Goal: Task Accomplishment & Management: Use online tool/utility

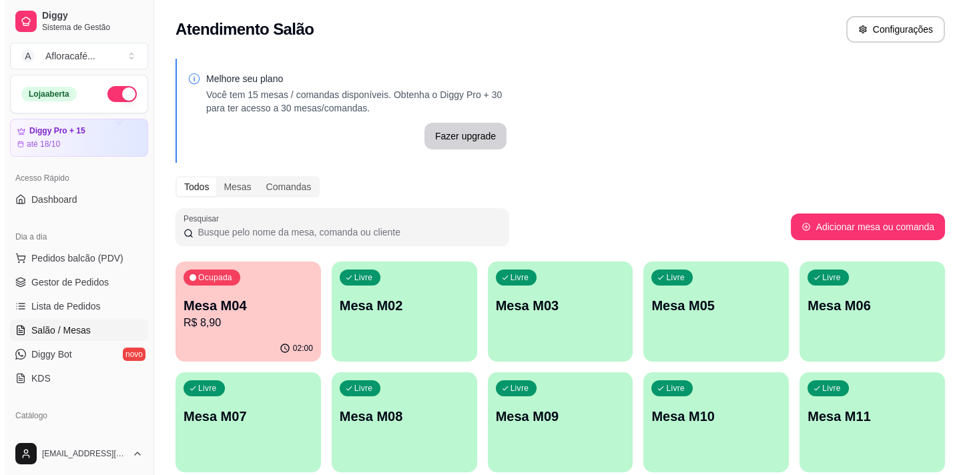
scroll to position [121, 0]
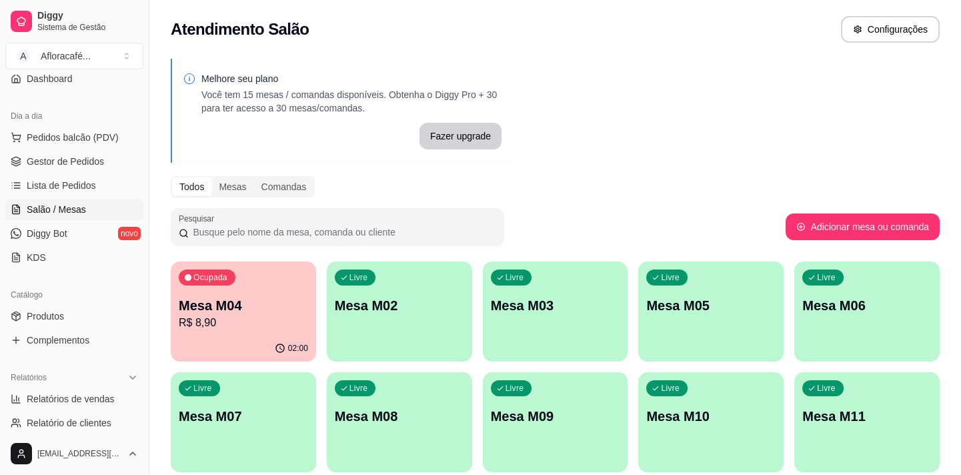
click at [407, 298] on p "Mesa M02" at bounding box center [399, 305] width 129 height 19
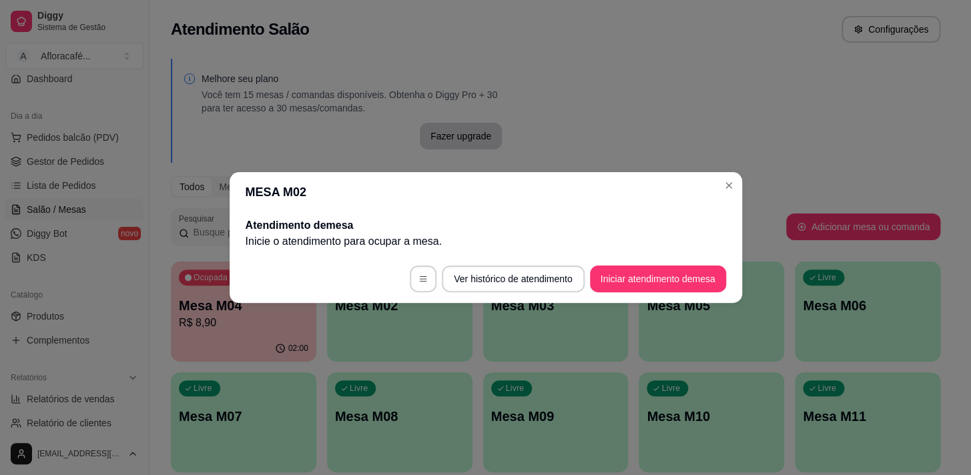
click at [628, 270] on button "Iniciar atendimento de mesa" at bounding box center [658, 279] width 136 height 27
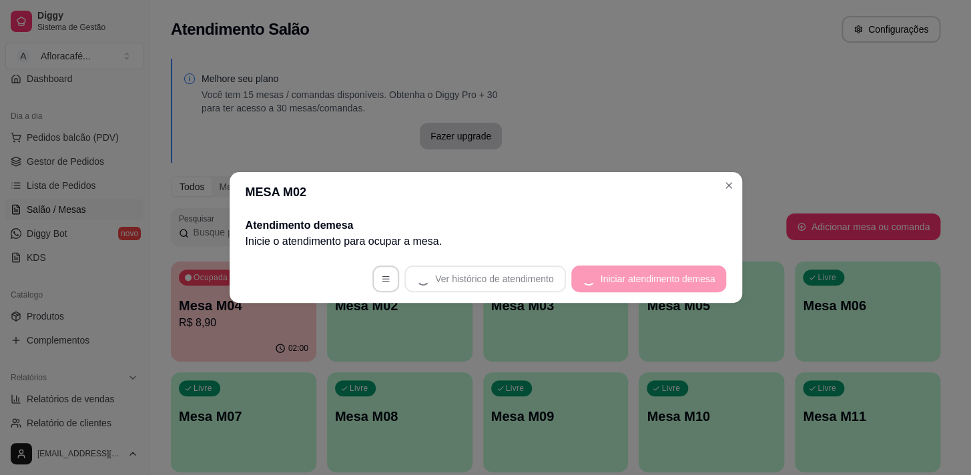
click at [630, 280] on footer "Ver histórico de atendimento Iniciar atendimento de mesa" at bounding box center [485, 279] width 512 height 48
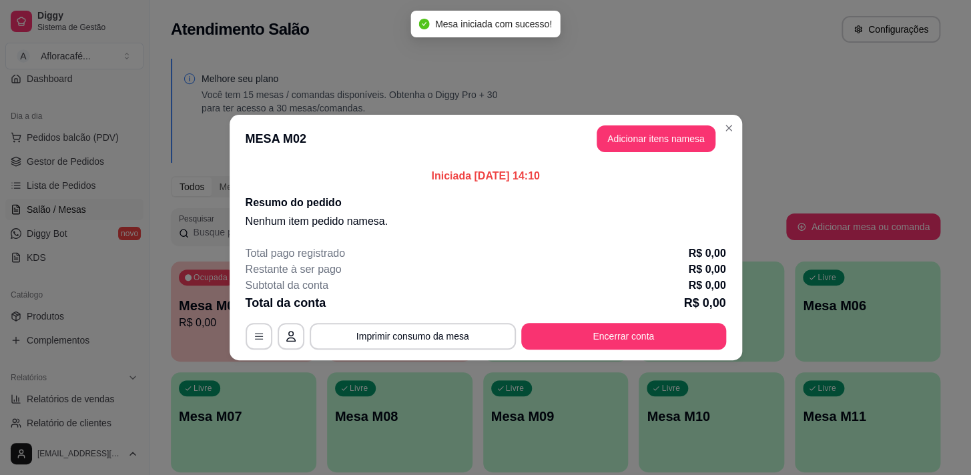
drag, startPoint x: 648, startPoint y: 120, endPoint x: 649, endPoint y: 132, distance: 12.1
click at [649, 123] on header "MESA M02 Adicionar itens na mesa" at bounding box center [485, 139] width 512 height 48
click at [650, 143] on button "Adicionar itens na mesa" at bounding box center [655, 139] width 115 height 26
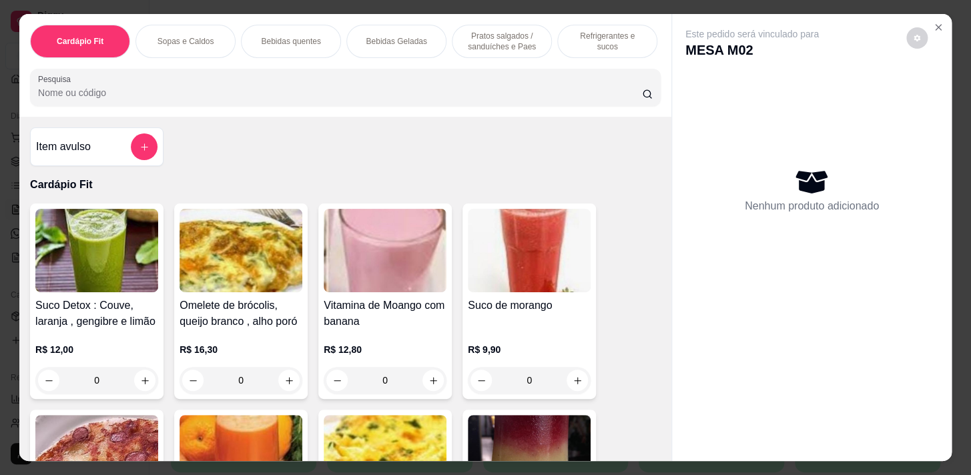
click at [284, 39] on p "Bebidas quentes" at bounding box center [290, 41] width 59 height 11
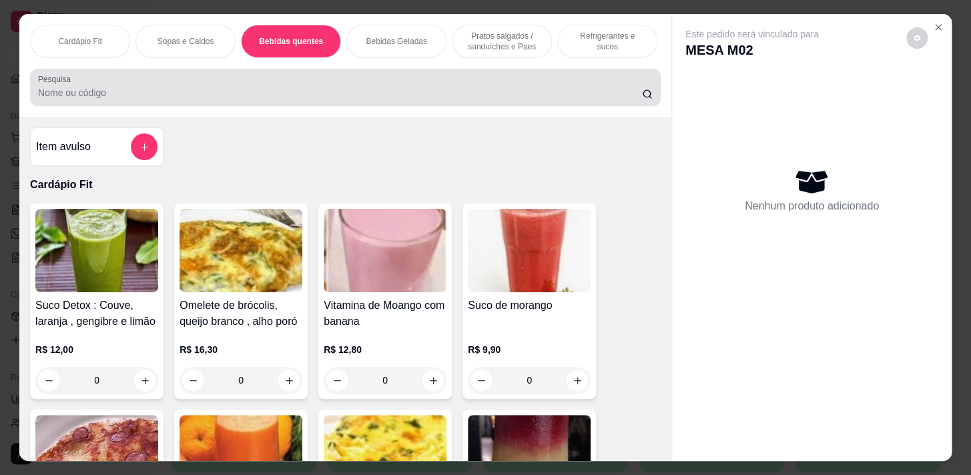
scroll to position [33, 0]
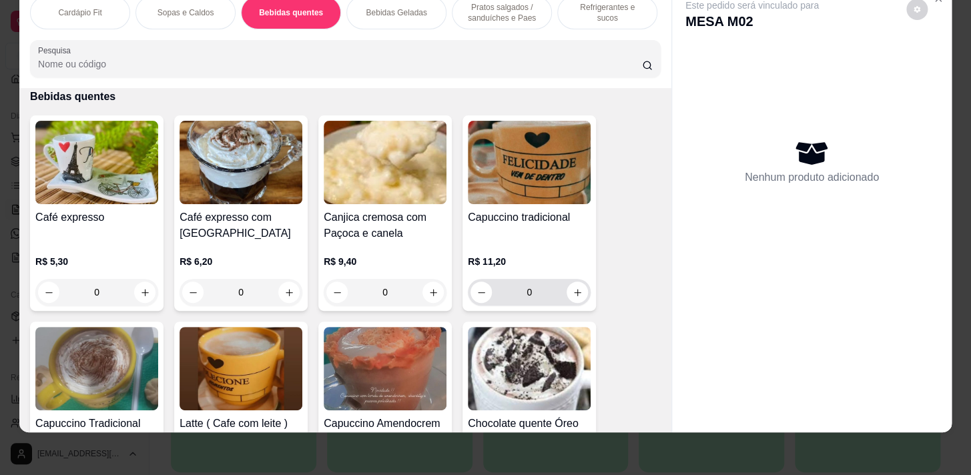
click at [562, 302] on div "0" at bounding box center [528, 292] width 117 height 27
click at [567, 300] on button "increase-product-quantity" at bounding box center [576, 292] width 21 height 21
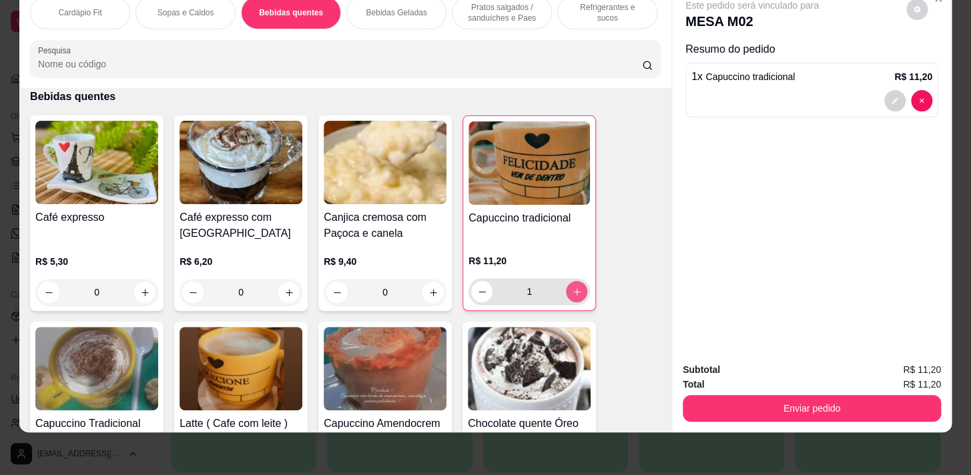
type input "1"
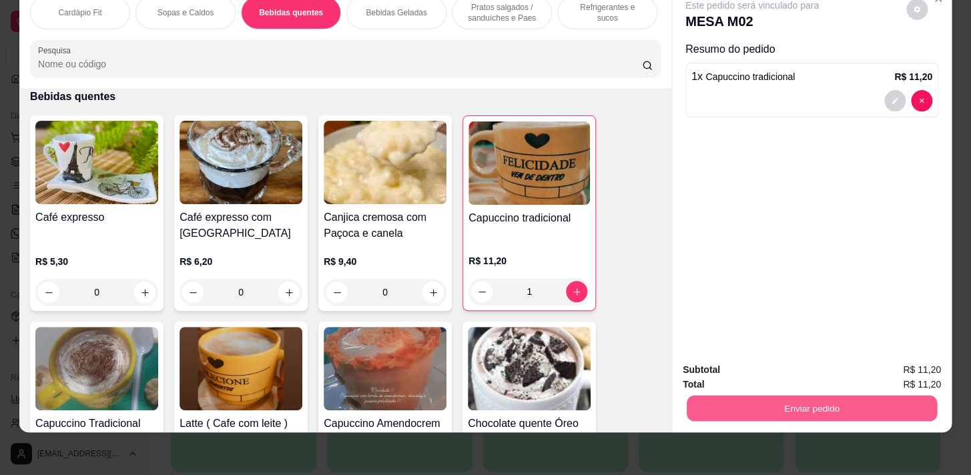
click at [783, 395] on button "Enviar pedido" at bounding box center [811, 408] width 250 height 26
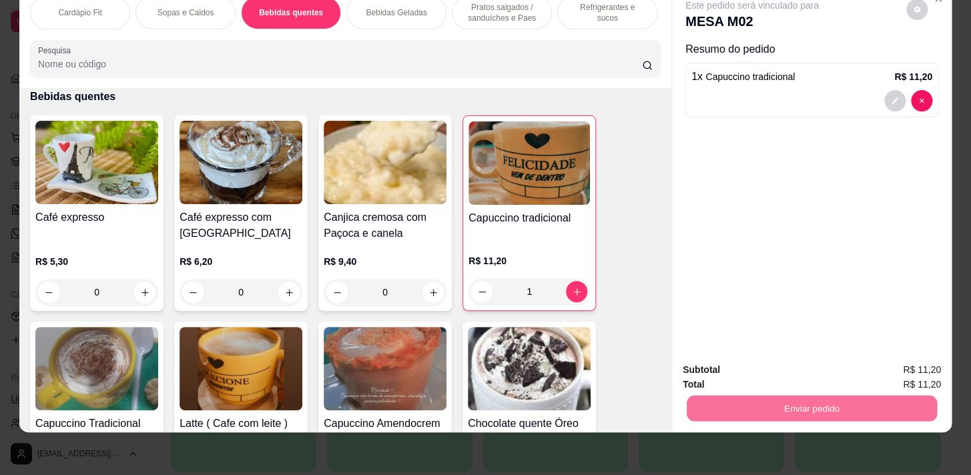
click at [887, 358] on button "Enviar pedido" at bounding box center [906, 366] width 75 height 25
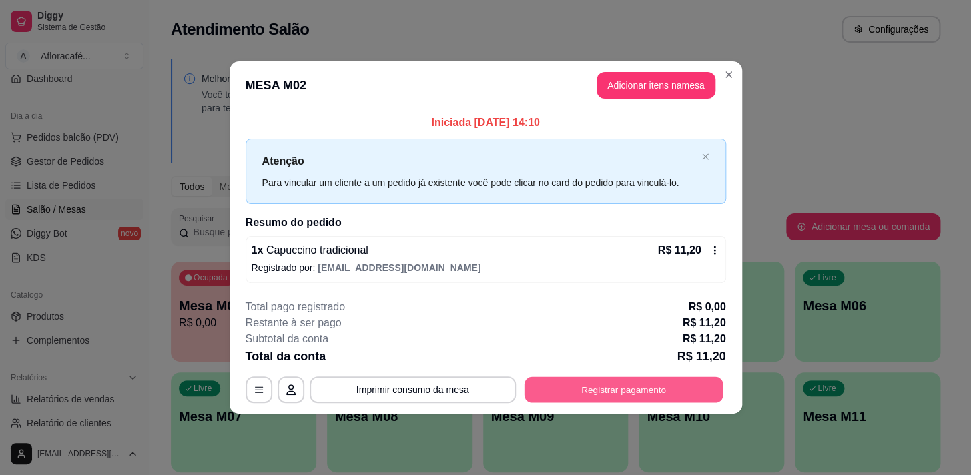
click at [672, 390] on button "Registrar pagamento" at bounding box center [623, 389] width 199 height 26
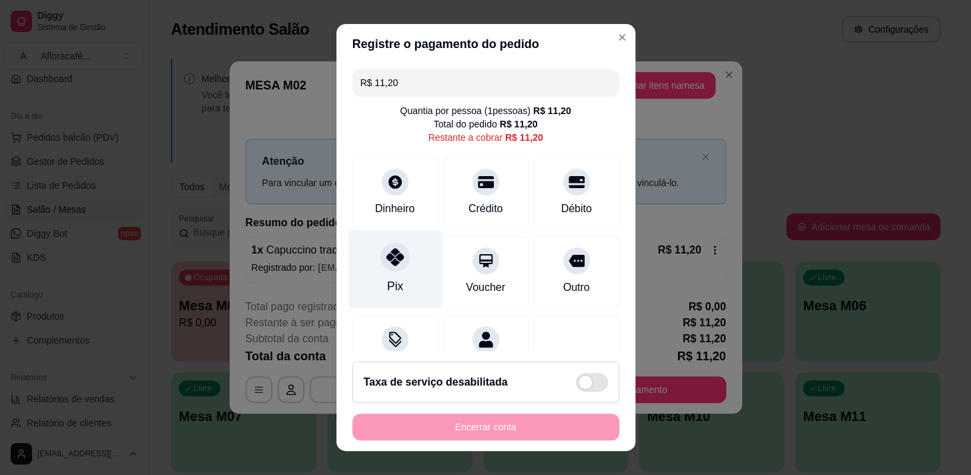
click at [380, 262] on div at bounding box center [394, 256] width 29 height 29
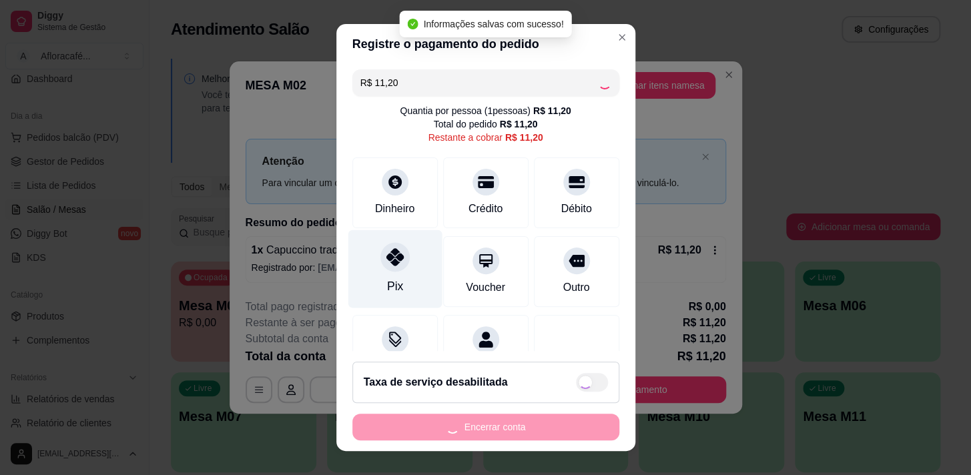
type input "R$ 0,00"
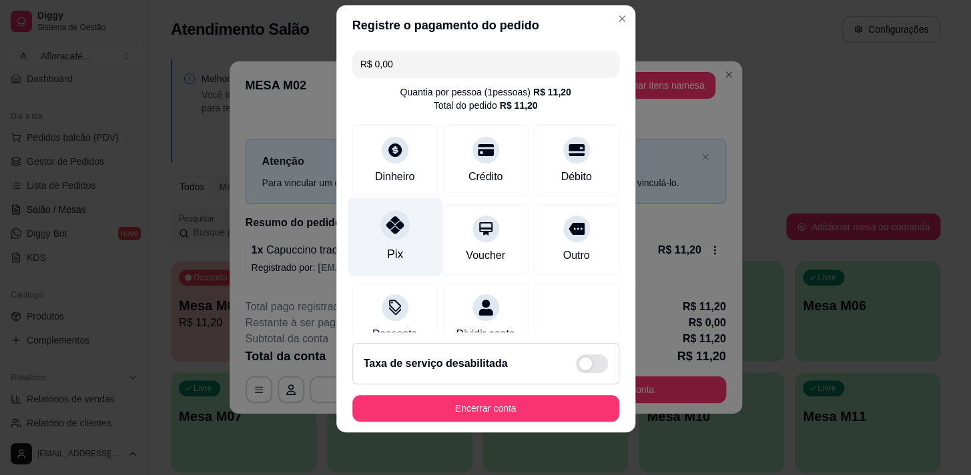
scroll to position [60, 0]
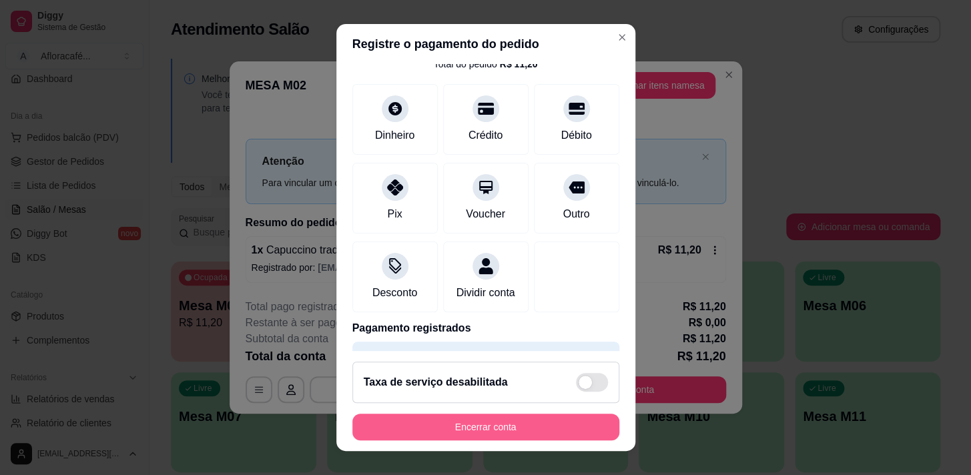
click at [565, 426] on button "Encerrar conta" at bounding box center [485, 427] width 267 height 27
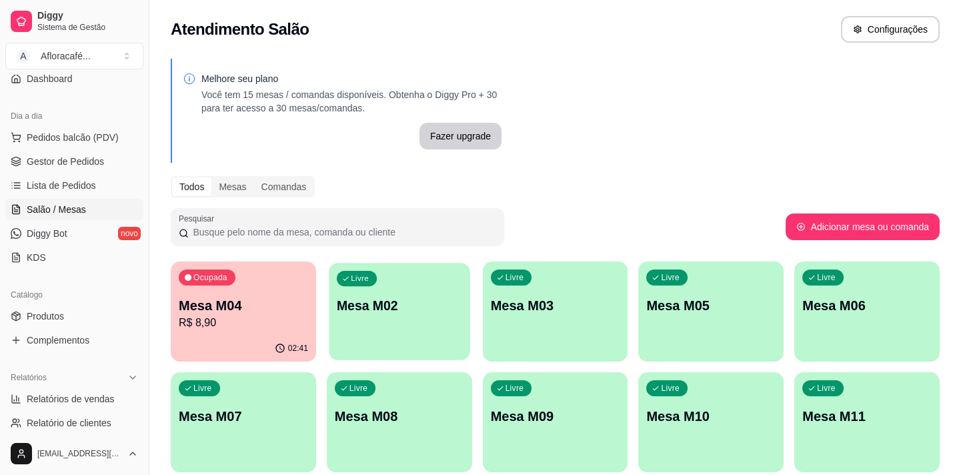
click at [373, 300] on p "Mesa M02" at bounding box center [399, 306] width 125 height 18
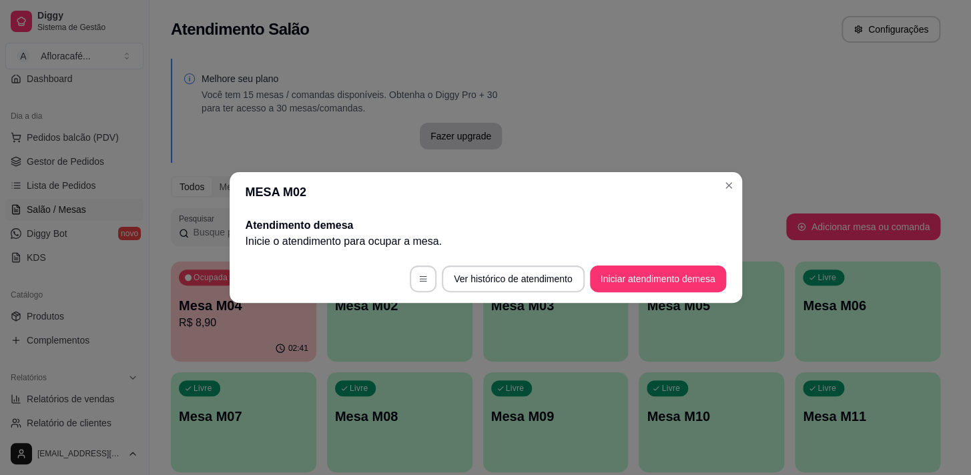
click at [676, 278] on footer "Ver histórico de atendimento Iniciar atendimento de mesa" at bounding box center [485, 279] width 512 height 48
click at [673, 277] on button "Iniciar atendimento de mesa" at bounding box center [658, 279] width 136 height 27
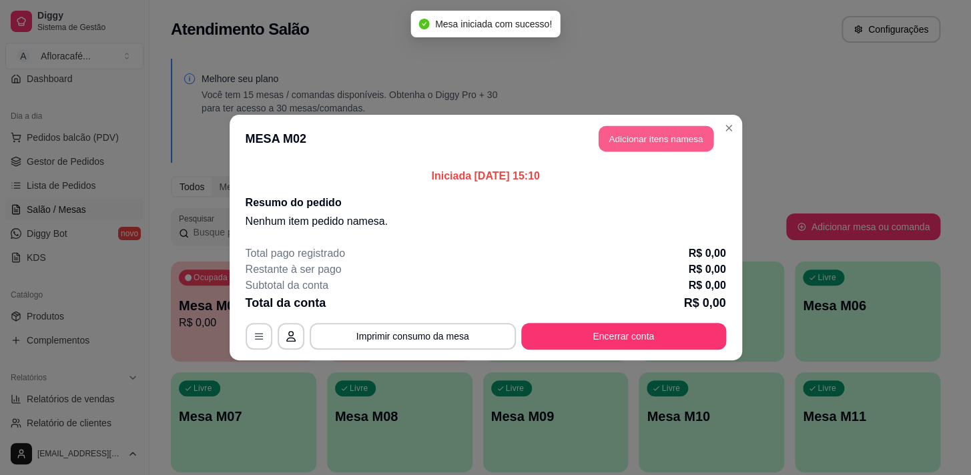
click at [666, 126] on button "Adicionar itens na mesa" at bounding box center [655, 139] width 115 height 26
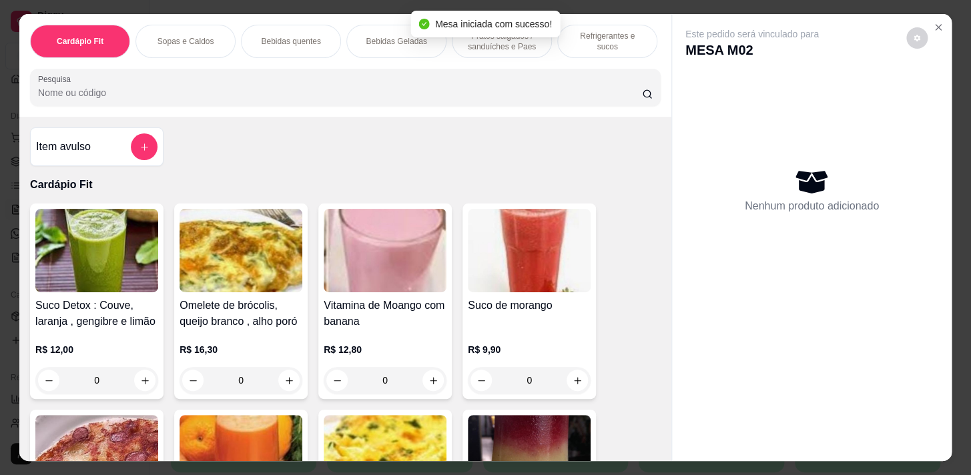
click at [285, 97] on input "Pesquisa" at bounding box center [340, 92] width 604 height 13
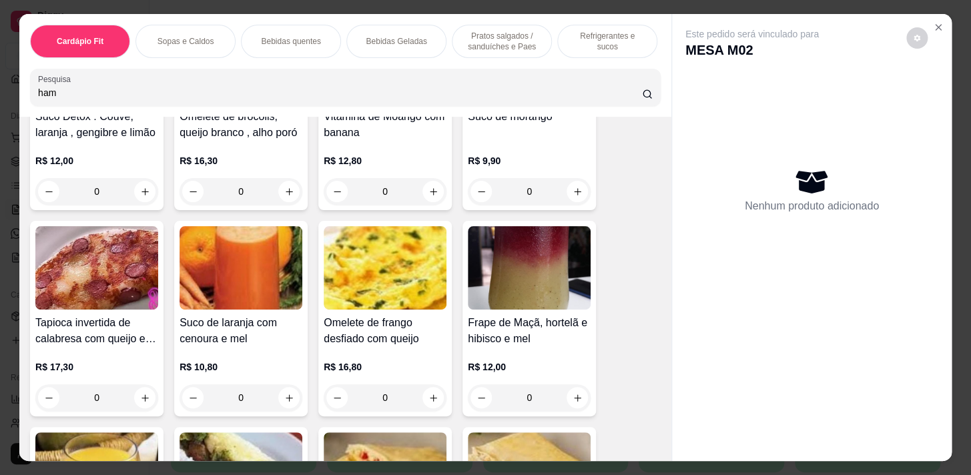
scroll to position [0, 0]
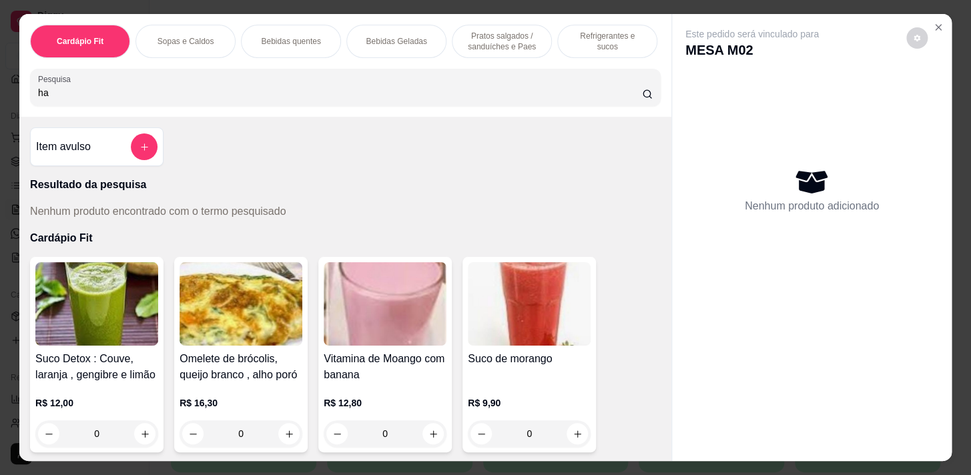
type input "h"
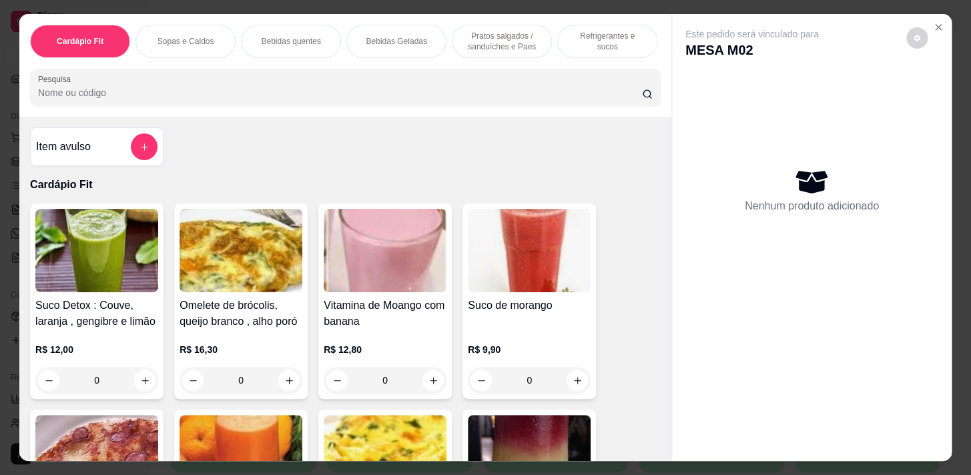
drag, startPoint x: 496, startPoint y: 39, endPoint x: 504, endPoint y: 60, distance: 22.4
click at [498, 39] on p "Pratos salgados / sanduíches e Paes" at bounding box center [501, 41] width 77 height 21
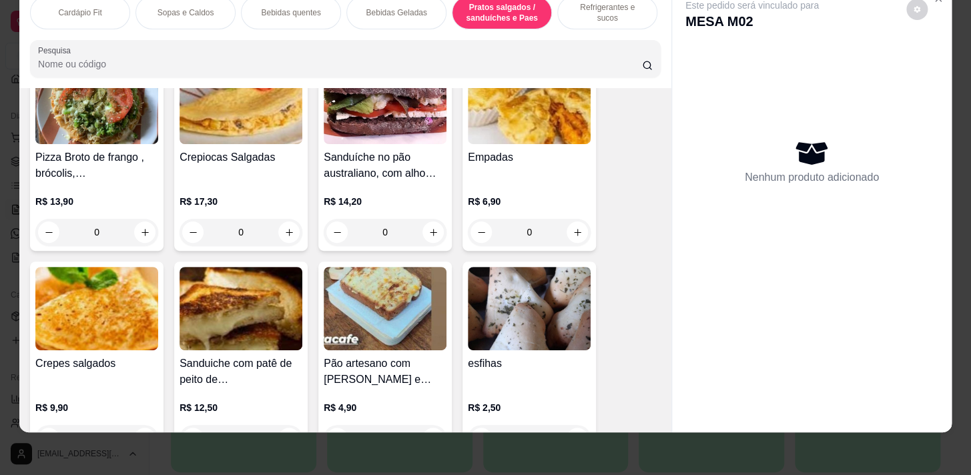
scroll to position [4463, 0]
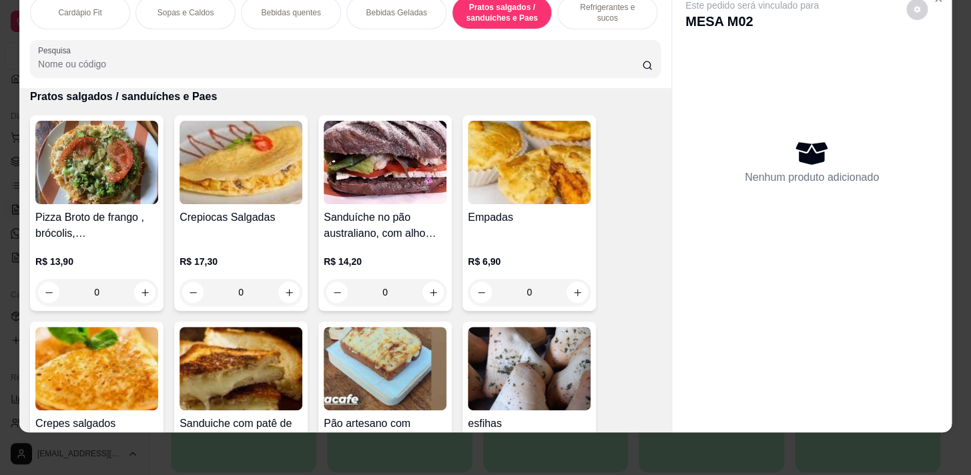
click at [369, 200] on img at bounding box center [385, 162] width 123 height 83
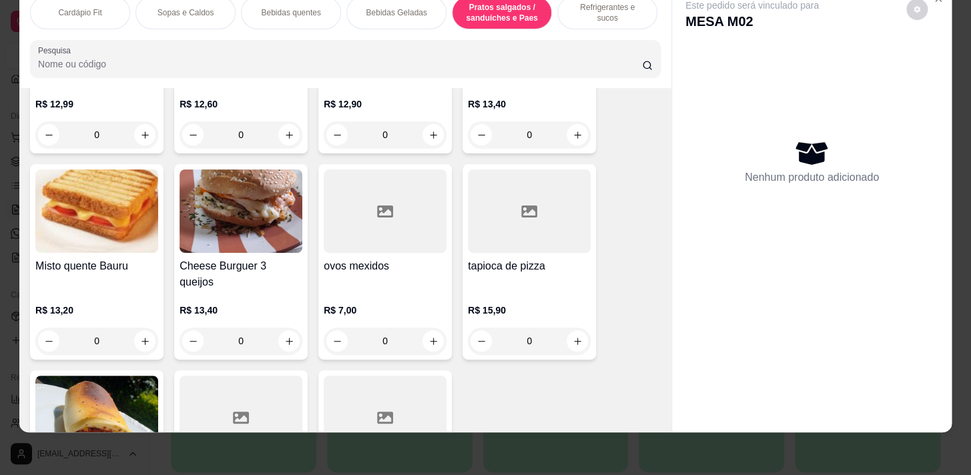
scroll to position [5676, 0]
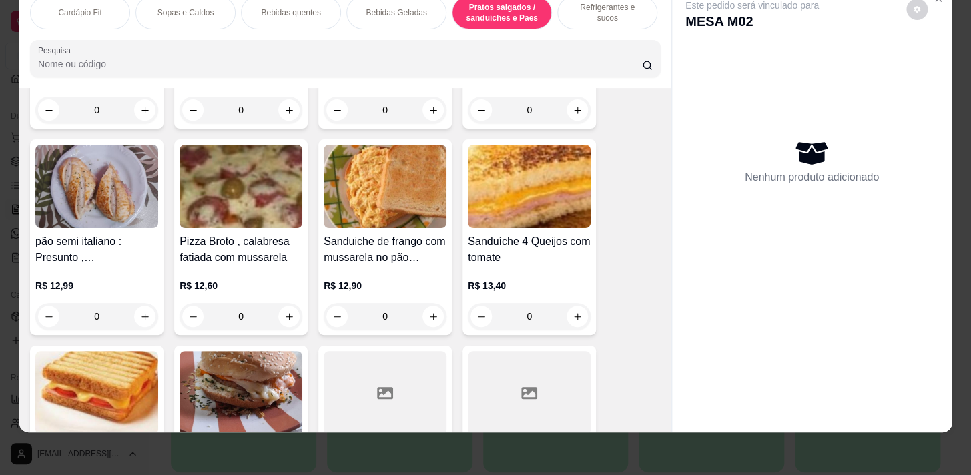
click at [97, 259] on h4 "pão semi italiano : Presunto , [PERSON_NAME] , tomate e orégano" at bounding box center [96, 249] width 123 height 32
click at [394, 270] on div "R$ 12,90 0" at bounding box center [385, 298] width 123 height 64
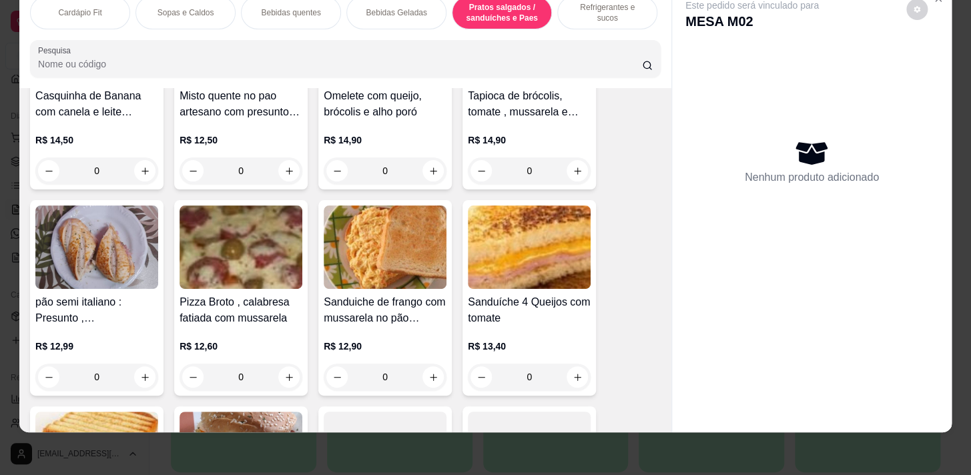
scroll to position [5797, 0]
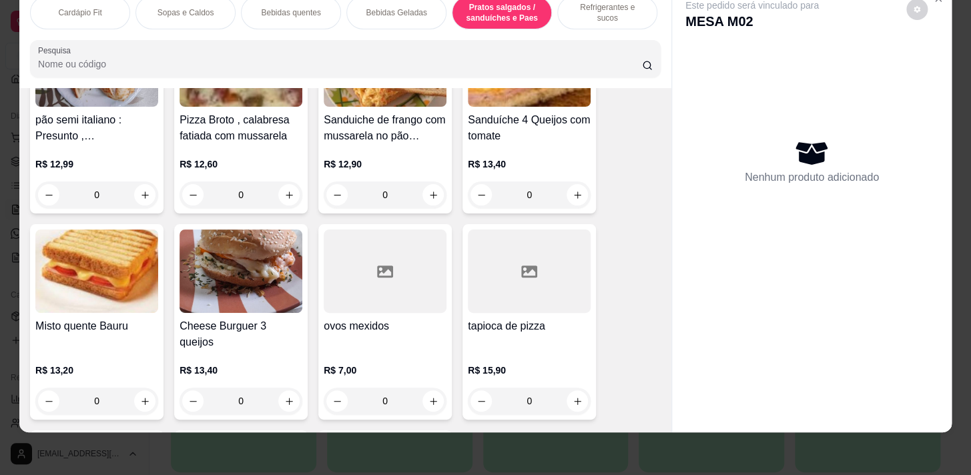
click at [236, 350] on div "R$ 13,40 0" at bounding box center [240, 382] width 123 height 64
click at [285, 396] on icon "increase-product-quantity" at bounding box center [289, 401] width 10 height 10
type input "1"
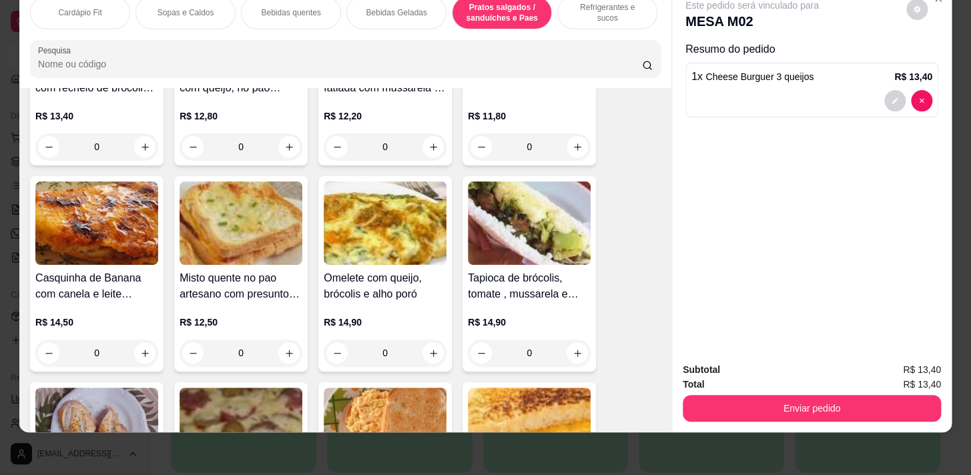
scroll to position [5312, 0]
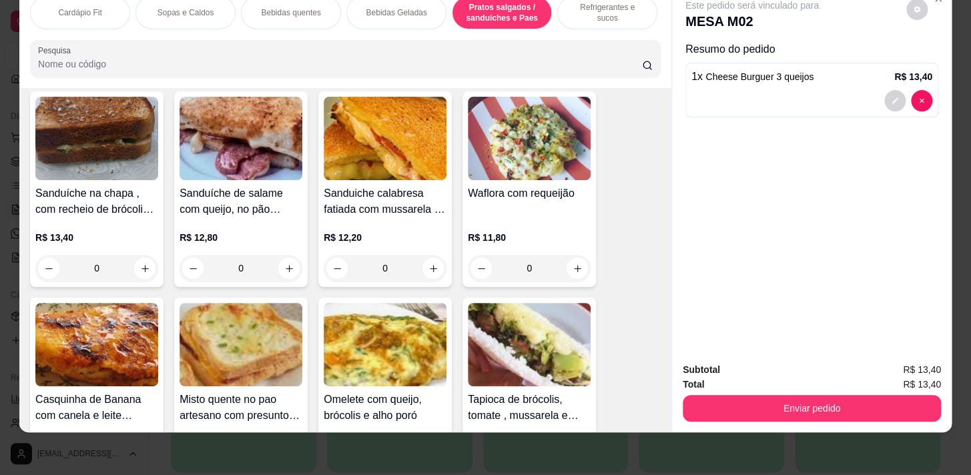
click at [376, 7] on p "Bebidas Geladas" at bounding box center [396, 12] width 61 height 11
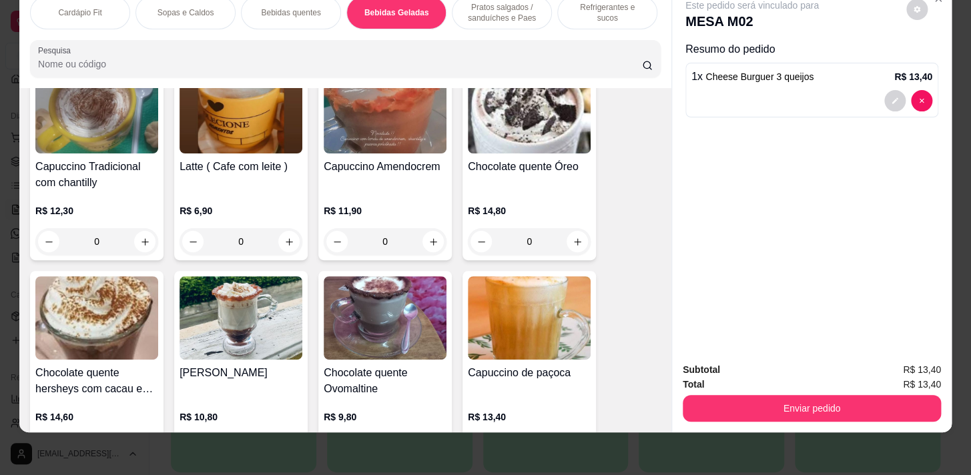
scroll to position [1340, 0]
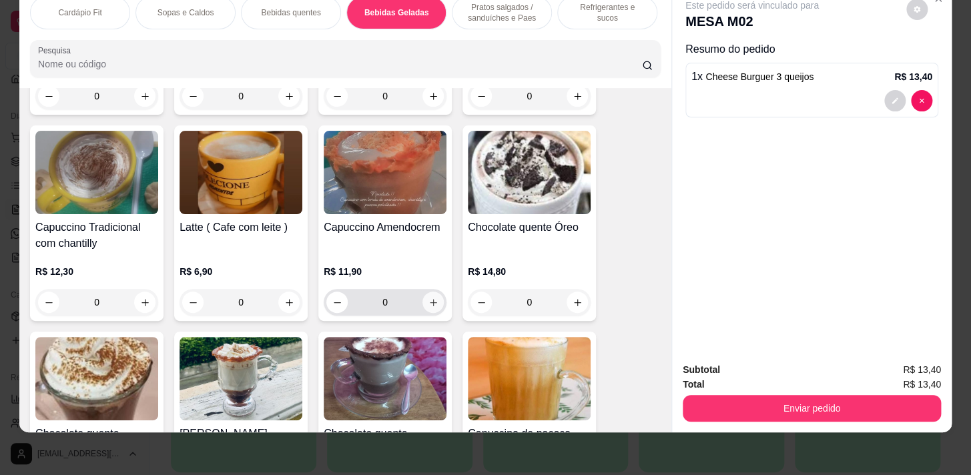
click at [428, 303] on icon "increase-product-quantity" at bounding box center [433, 303] width 10 height 10
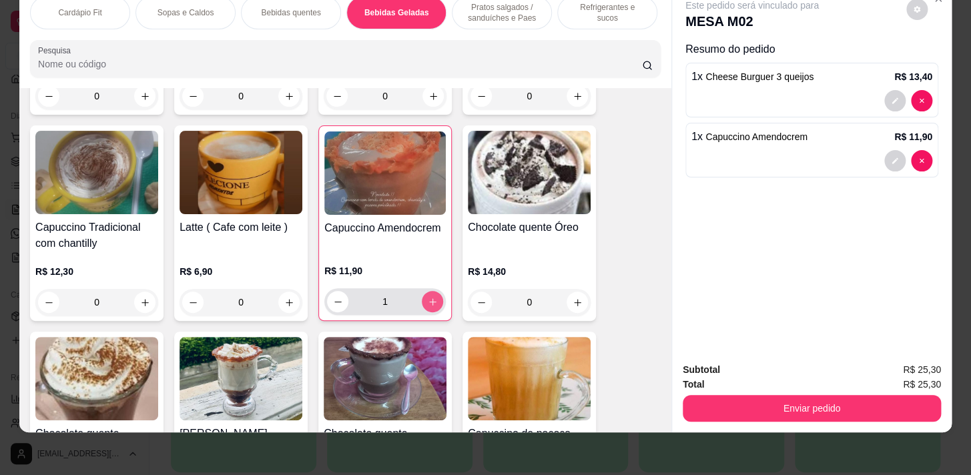
type input "1"
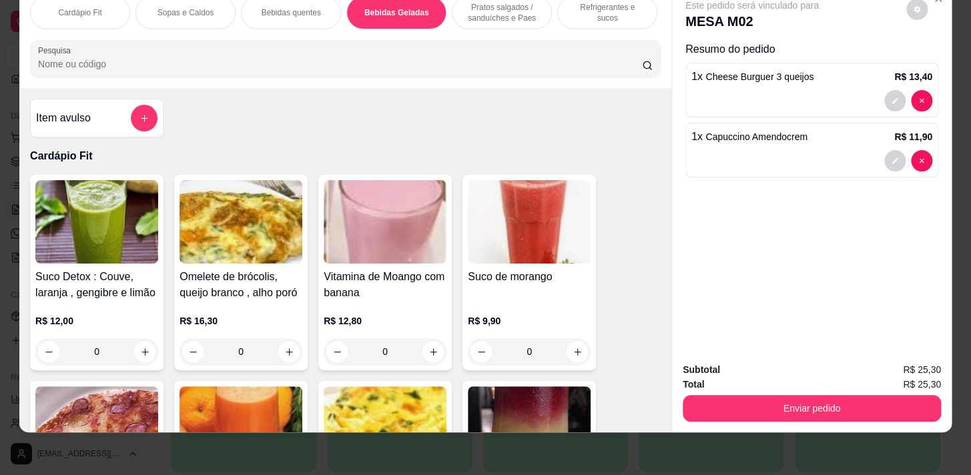
scroll to position [0, 0]
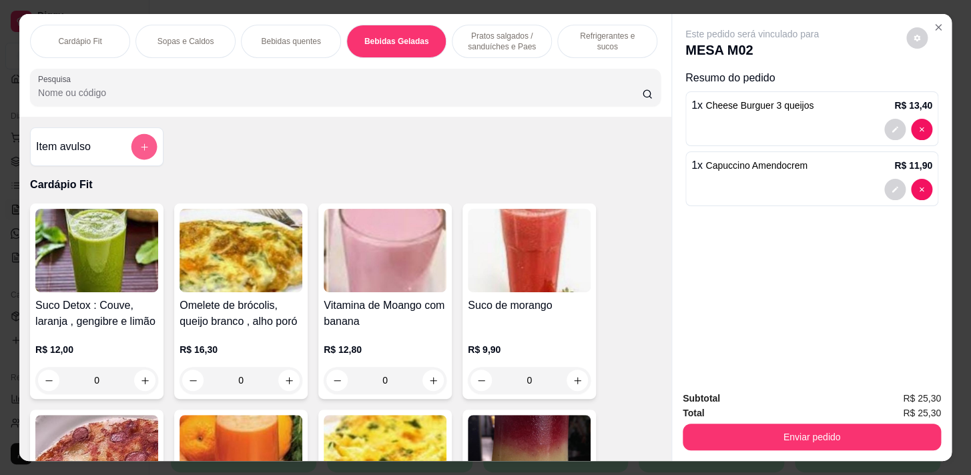
click at [131, 149] on button "add-separate-item" at bounding box center [144, 147] width 26 height 26
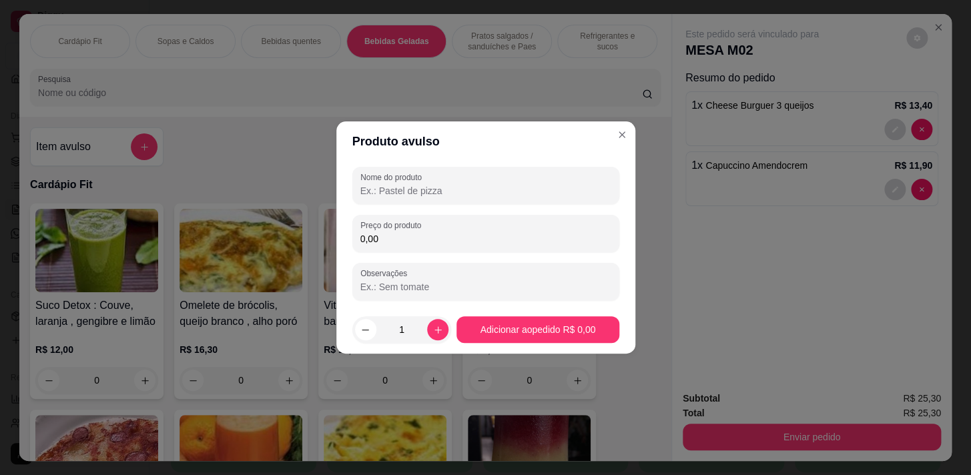
click at [421, 195] on input "Nome do produto" at bounding box center [485, 190] width 251 height 13
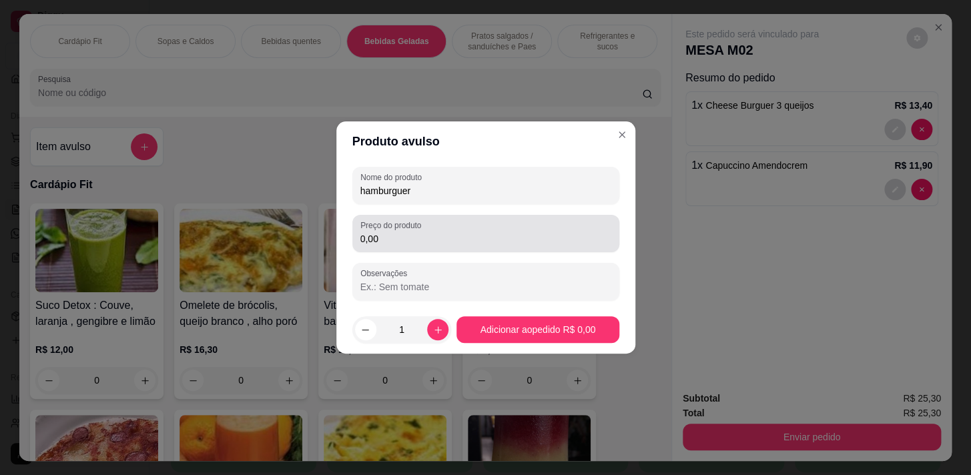
type input "hamburguer"
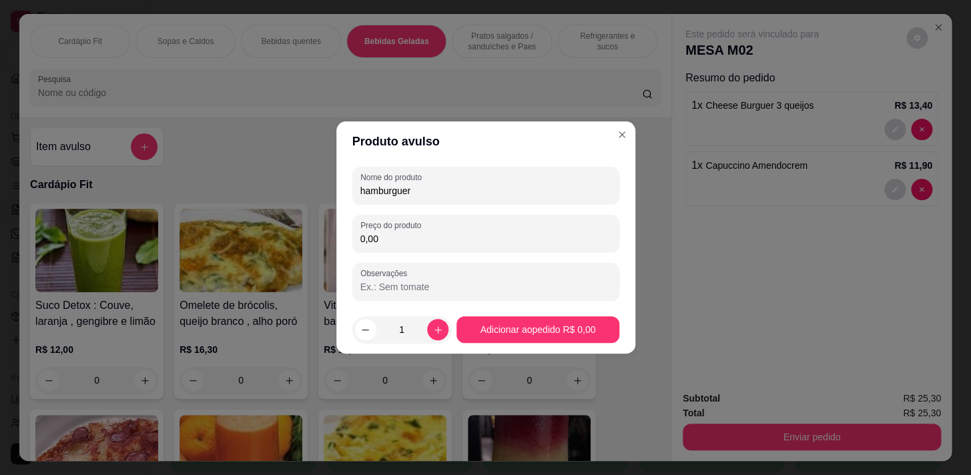
click at [388, 258] on div "Nome do produto hamburguer Preço do produto 0,00 Observações" at bounding box center [485, 233] width 267 height 133
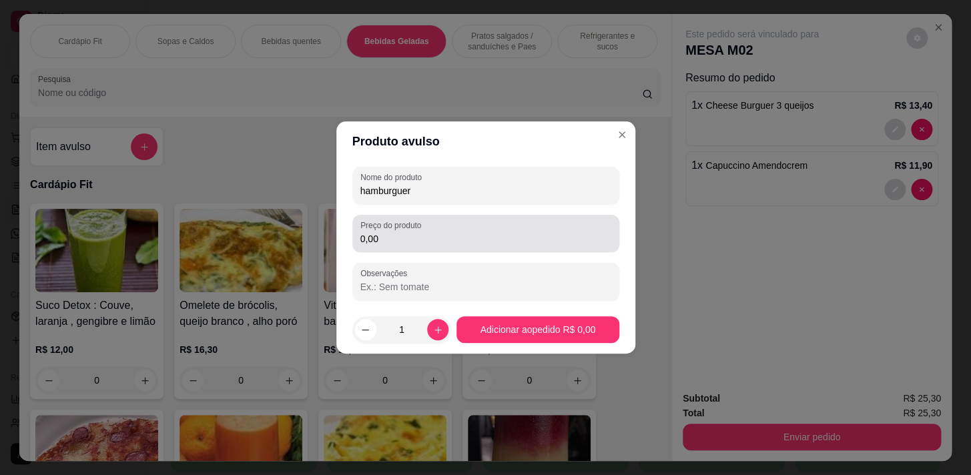
click at [394, 244] on input "0,00" at bounding box center [485, 238] width 251 height 13
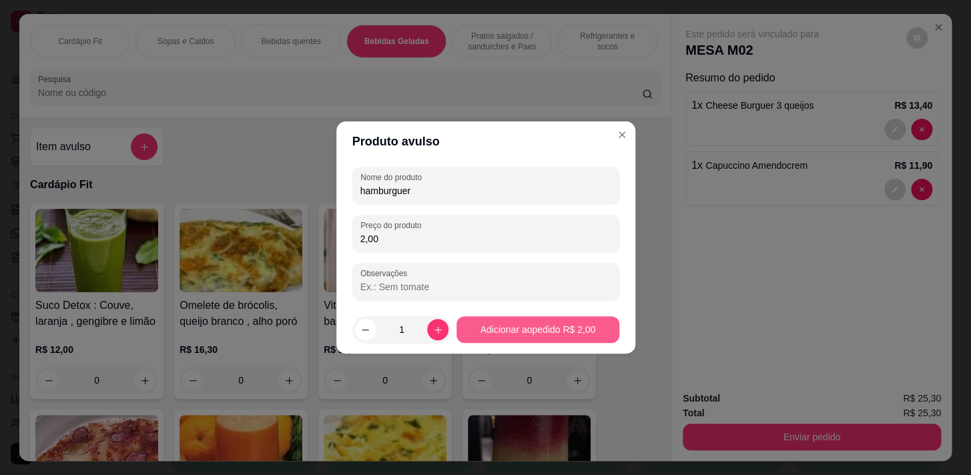
type input "2,00"
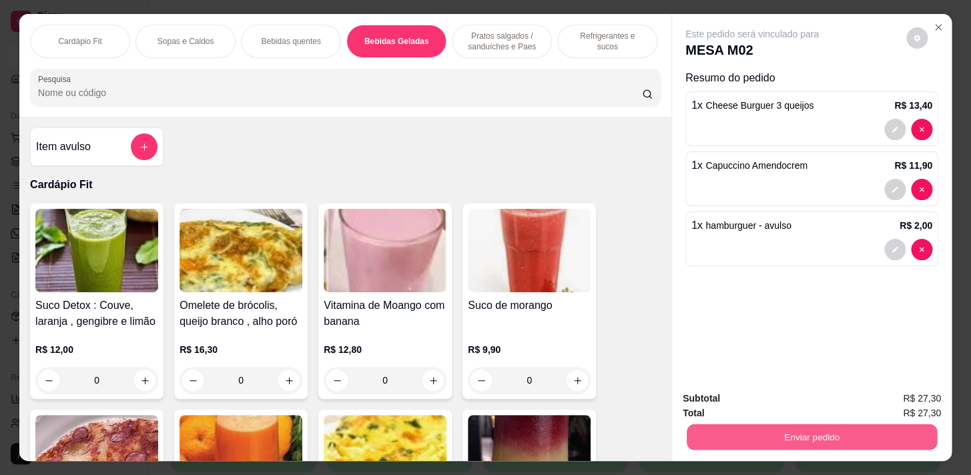
click at [720, 436] on button "Enviar pedido" at bounding box center [811, 437] width 250 height 26
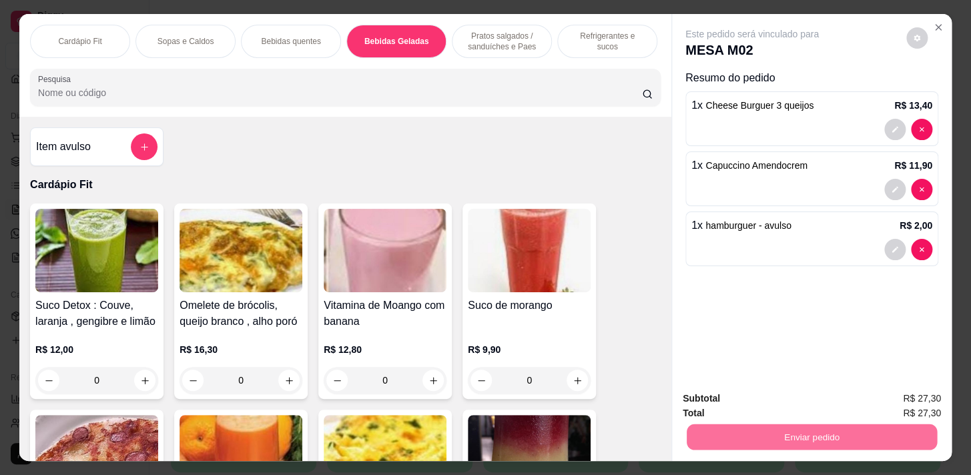
click at [905, 390] on button "Enviar pedido" at bounding box center [905, 399] width 73 height 25
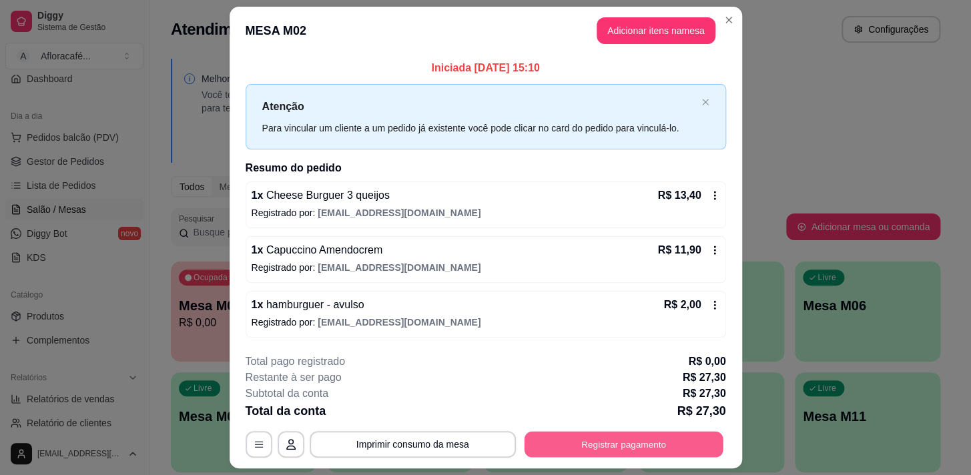
click at [673, 447] on button "Registrar pagamento" at bounding box center [623, 444] width 199 height 26
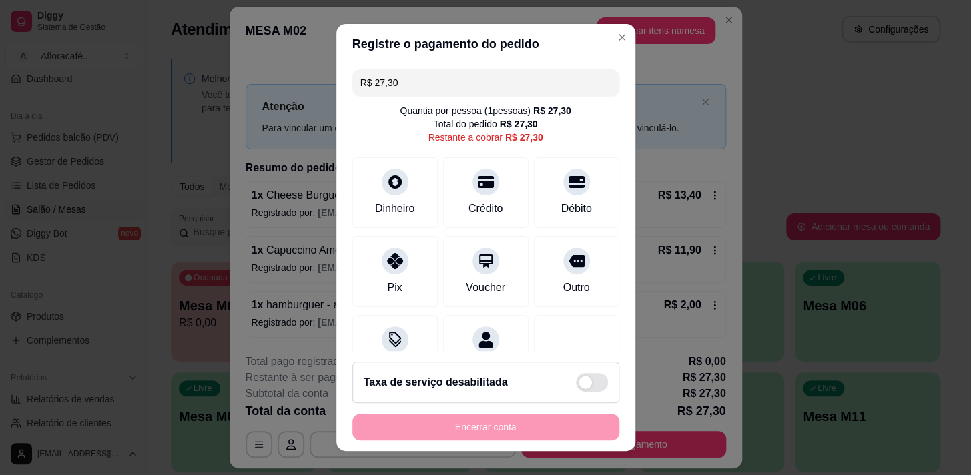
click at [427, 89] on input "R$ 27,30" at bounding box center [485, 82] width 251 height 27
click at [568, 191] on div "Débito" at bounding box center [576, 190] width 94 height 78
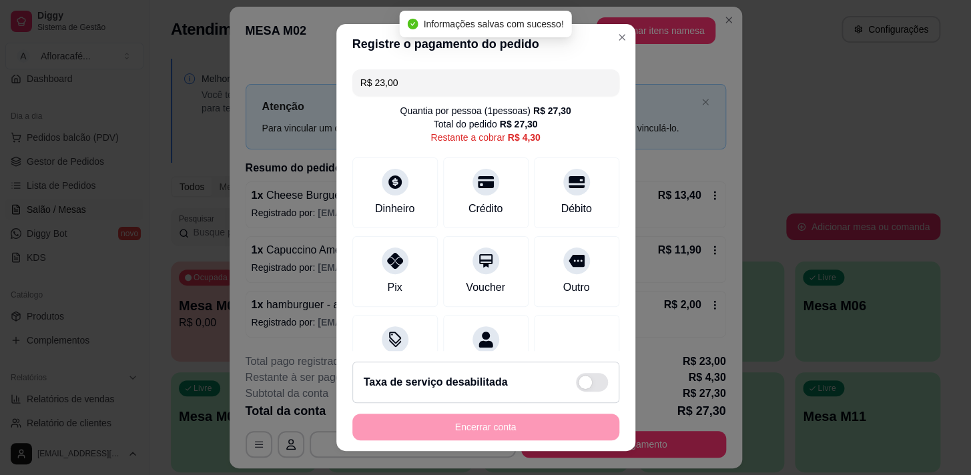
type input "R$ 4,30"
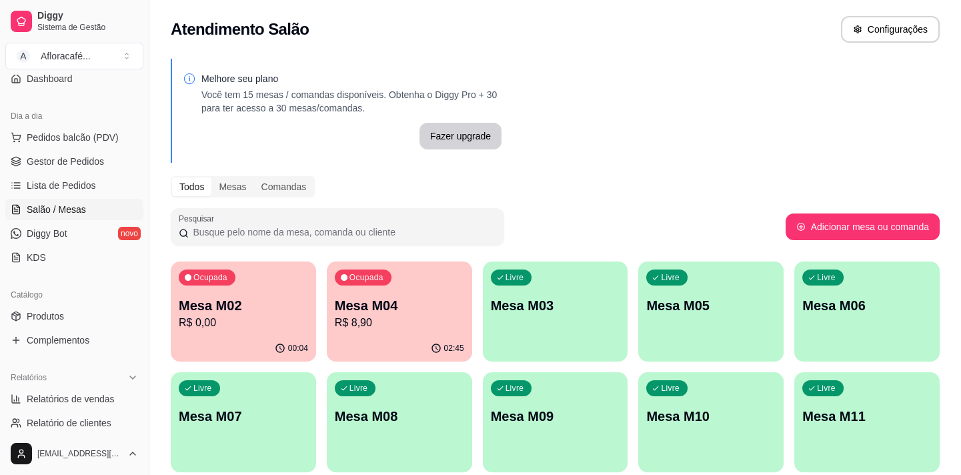
click at [567, 329] on div "Livre Mesa M03" at bounding box center [555, 304] width 145 height 84
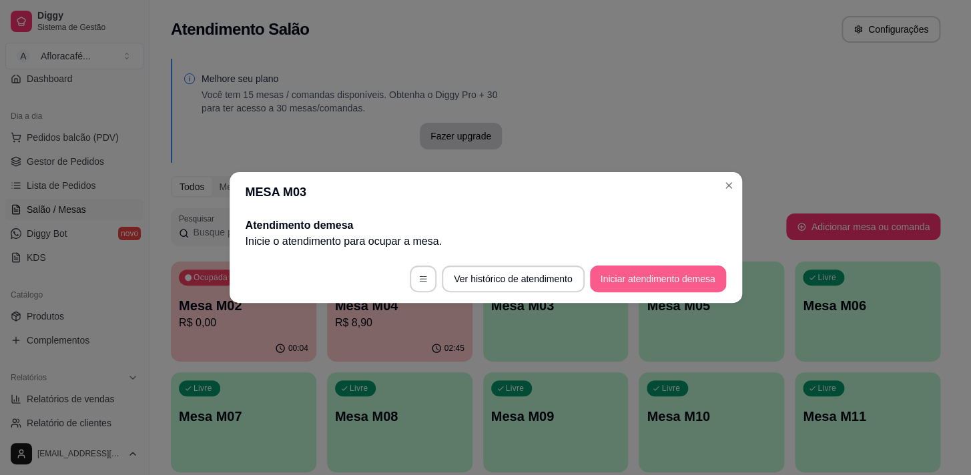
click at [699, 274] on button "Iniciar atendimento de mesa" at bounding box center [658, 279] width 136 height 27
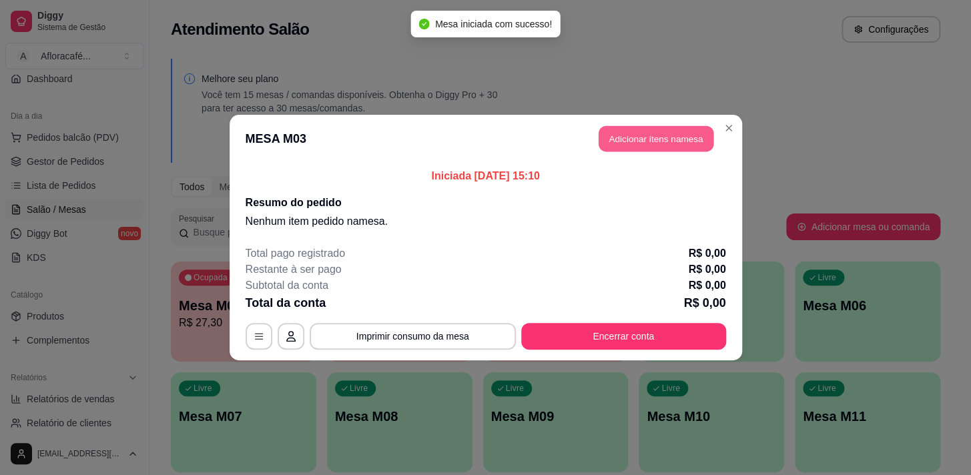
click at [646, 144] on button "Adicionar itens na mesa" at bounding box center [655, 139] width 115 height 26
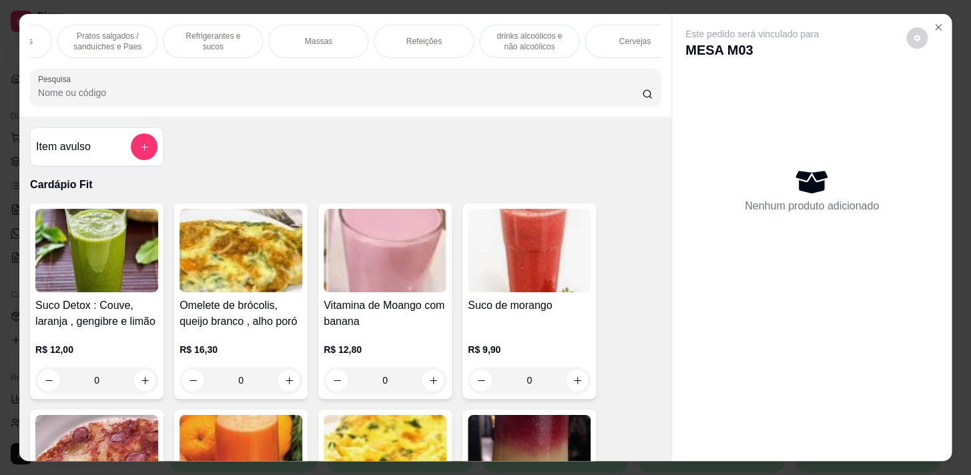
scroll to position [0, 396]
click at [424, 36] on p "Refeições" at bounding box center [421, 41] width 35 height 11
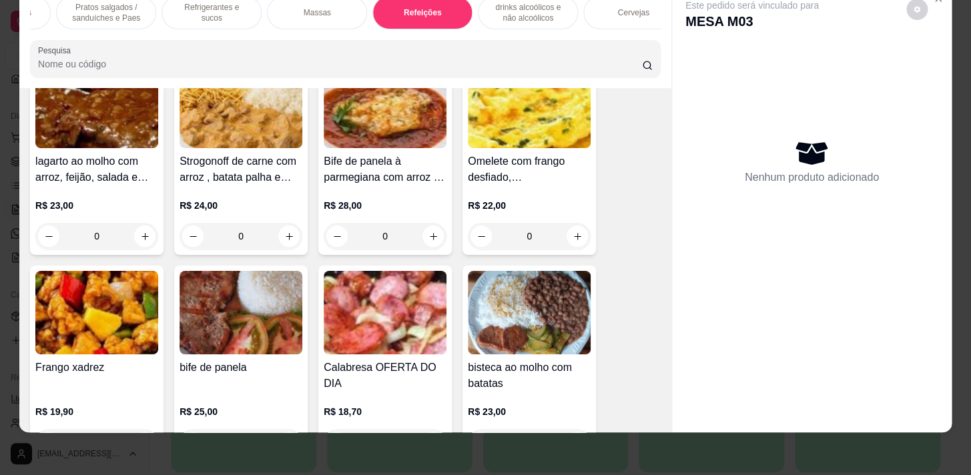
scroll to position [8637, 0]
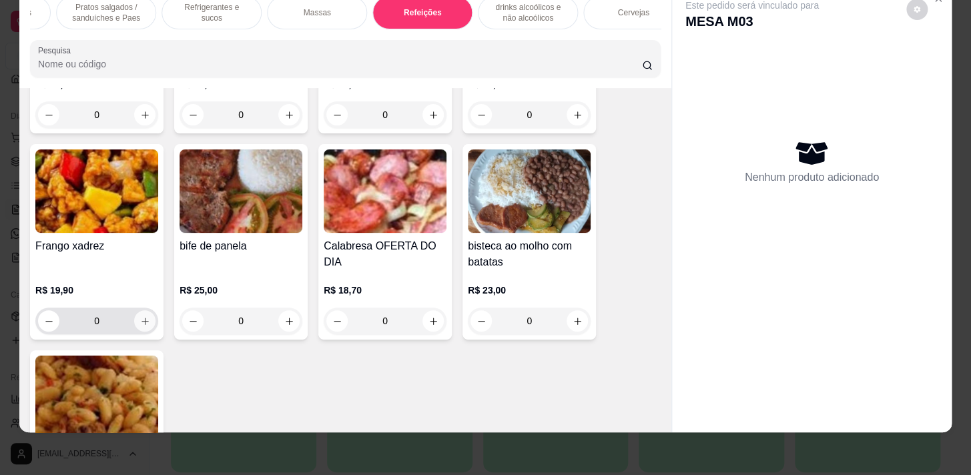
click at [140, 316] on icon "increase-product-quantity" at bounding box center [145, 321] width 10 height 10
type input "1"
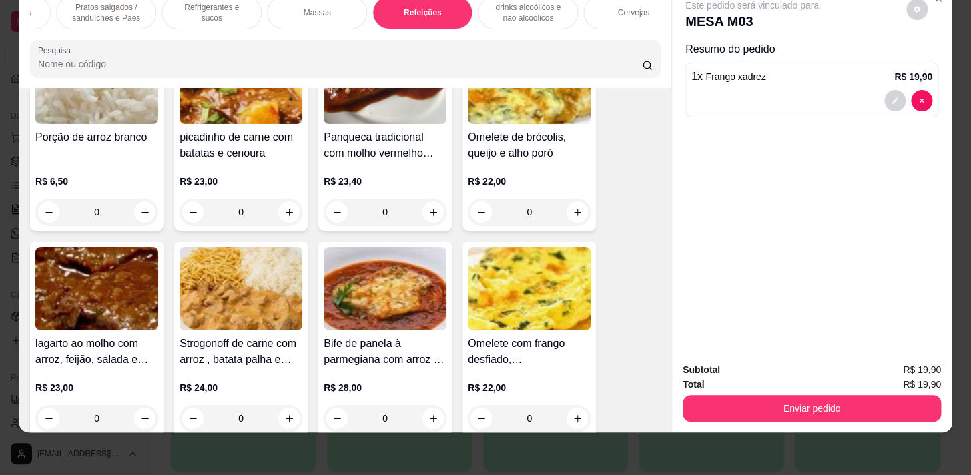
scroll to position [0, 0]
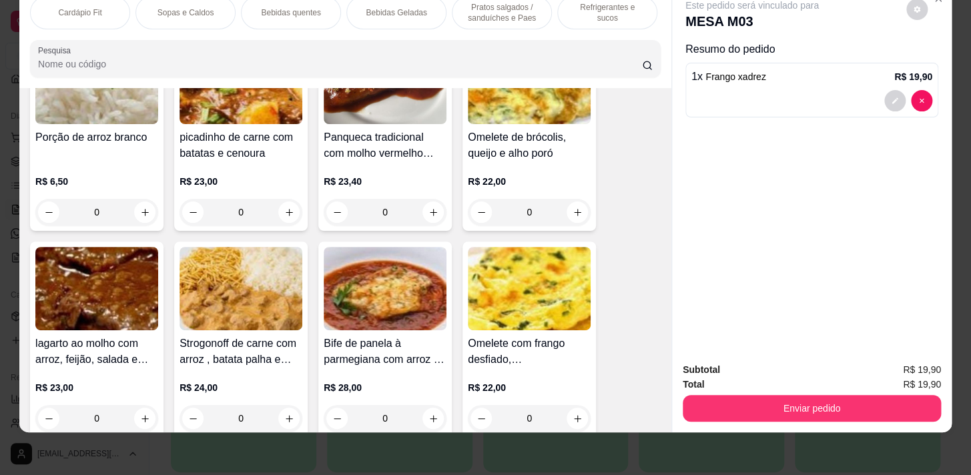
click at [370, 12] on div "Bebidas Geladas" at bounding box center [396, 12] width 100 height 33
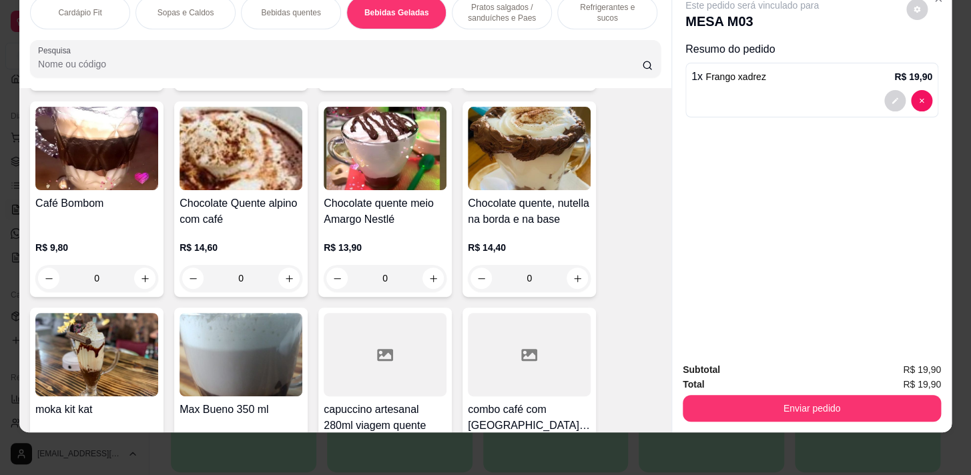
scroll to position [2249, 0]
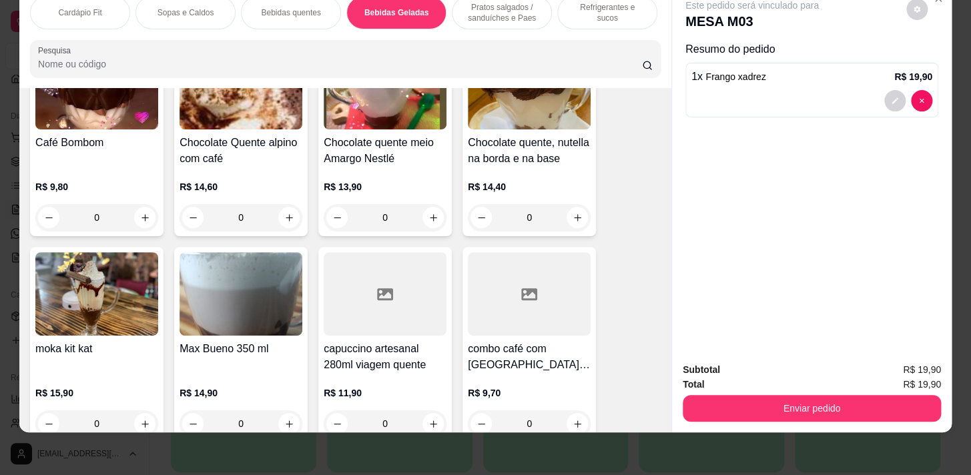
click at [628, 9] on div "Refrigerantes e sucos" at bounding box center [607, 12] width 100 height 33
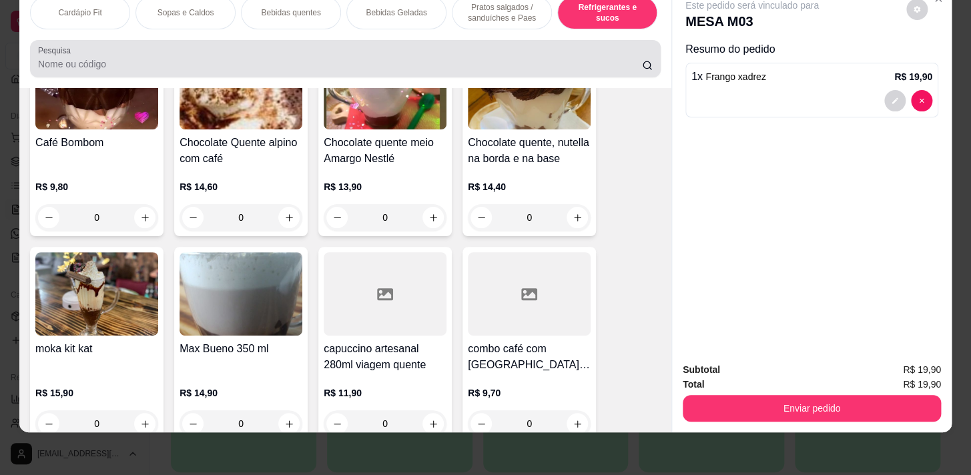
scroll to position [6328, 0]
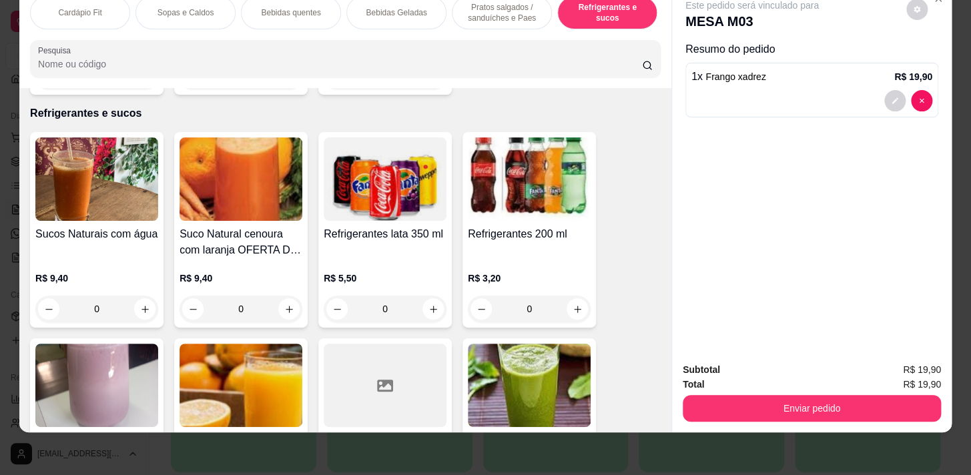
click at [144, 272] on p "R$ 9,40" at bounding box center [96, 278] width 123 height 13
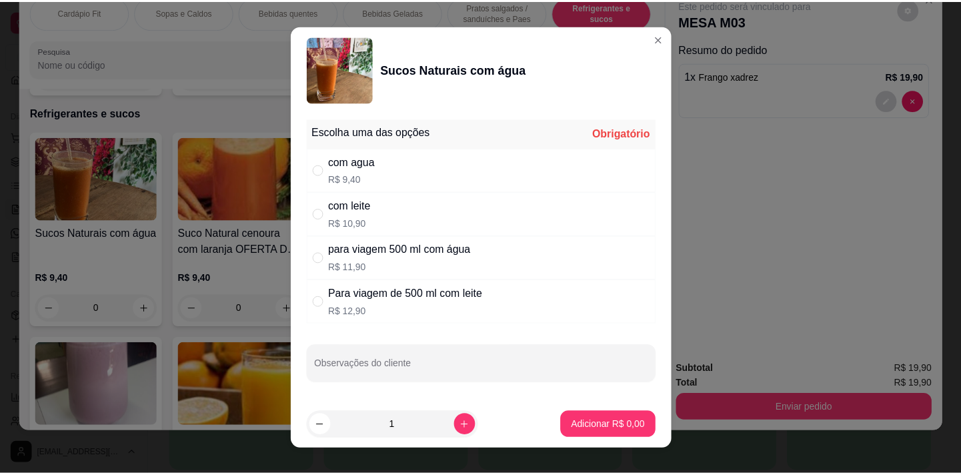
scroll to position [17, 0]
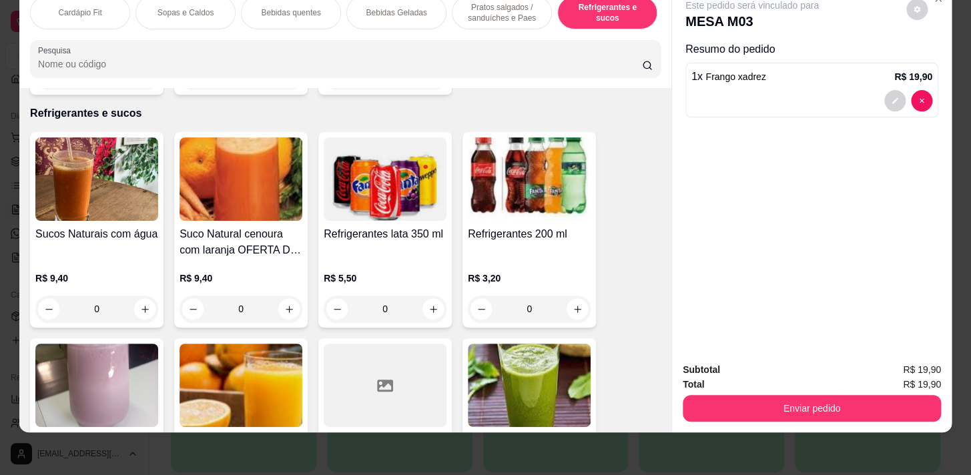
click at [139, 296] on div "0" at bounding box center [96, 309] width 123 height 27
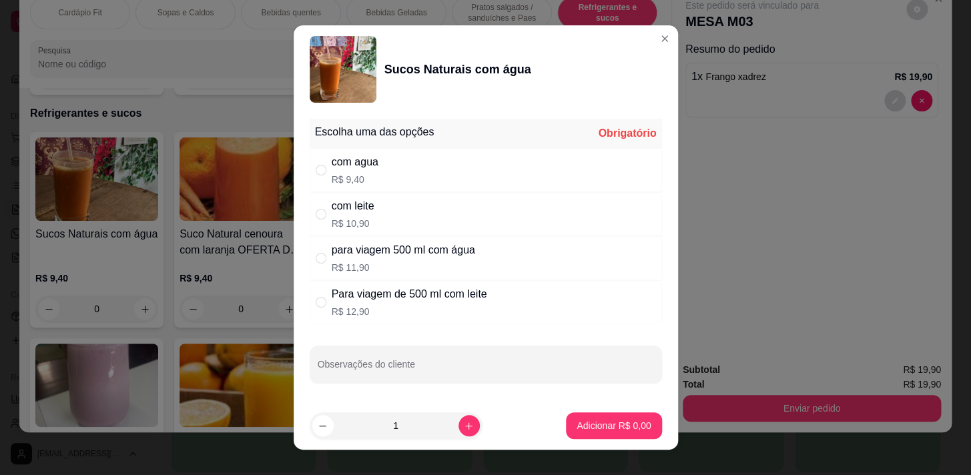
click at [389, 258] on div "para viagem 500 ml com água" at bounding box center [403, 250] width 143 height 16
radio input "true"
click at [600, 434] on button "Adicionar R$ 11,90" at bounding box center [610, 425] width 101 height 27
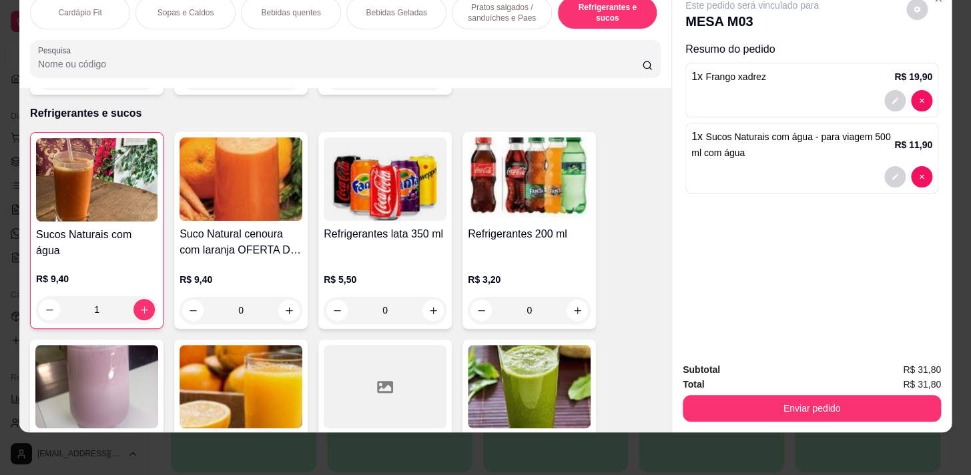
type input "1"
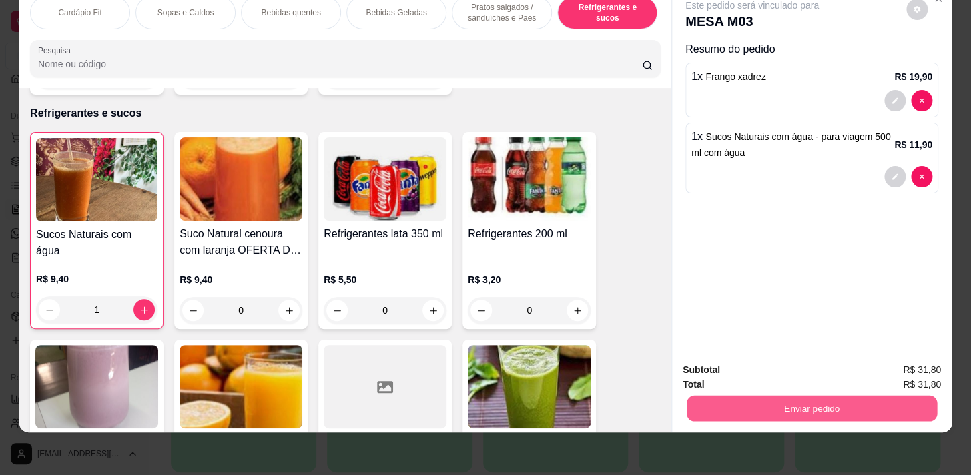
click at [787, 400] on button "Enviar pedido" at bounding box center [811, 408] width 250 height 26
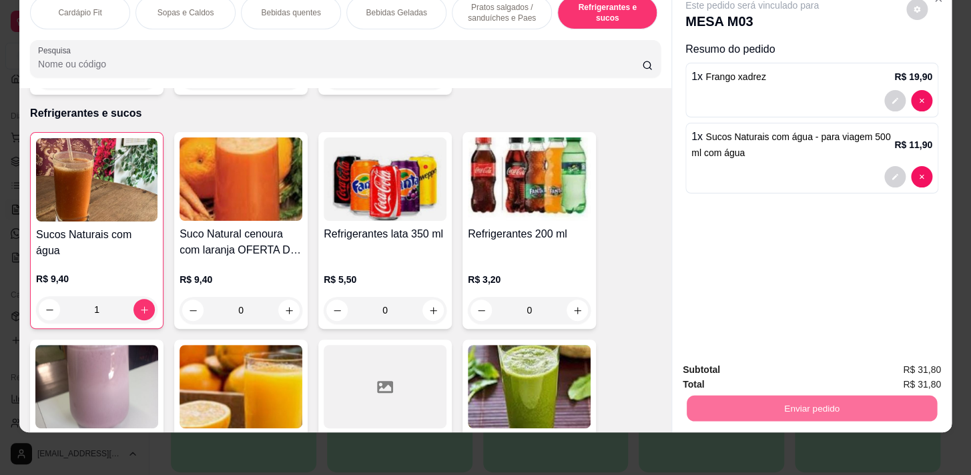
click at [884, 368] on button "Enviar pedido" at bounding box center [906, 366] width 75 height 25
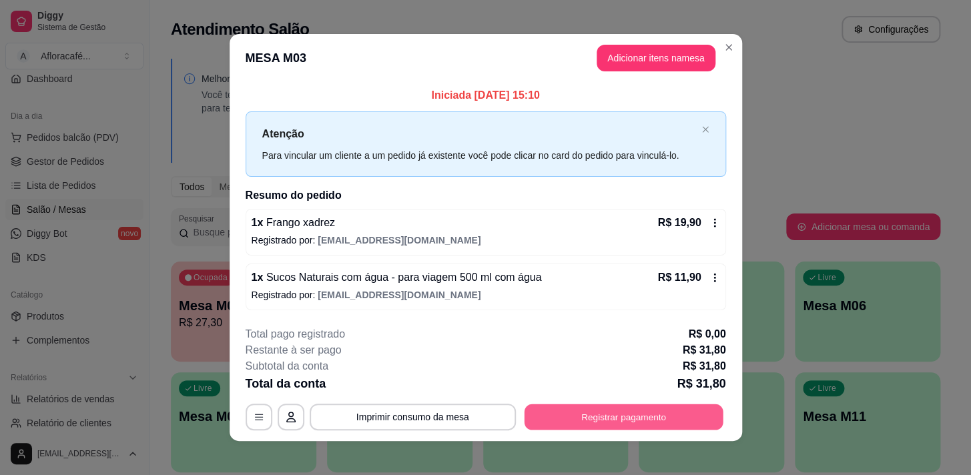
click at [673, 413] on button "Registrar pagamento" at bounding box center [623, 417] width 199 height 26
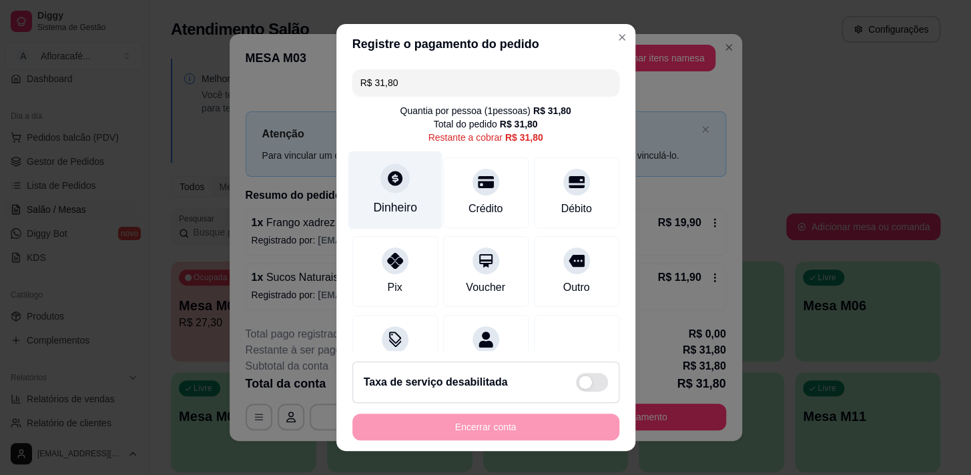
click at [387, 196] on div "Dinheiro" at bounding box center [395, 190] width 94 height 78
click at [383, 193] on div "Dinheiro" at bounding box center [395, 190] width 94 height 78
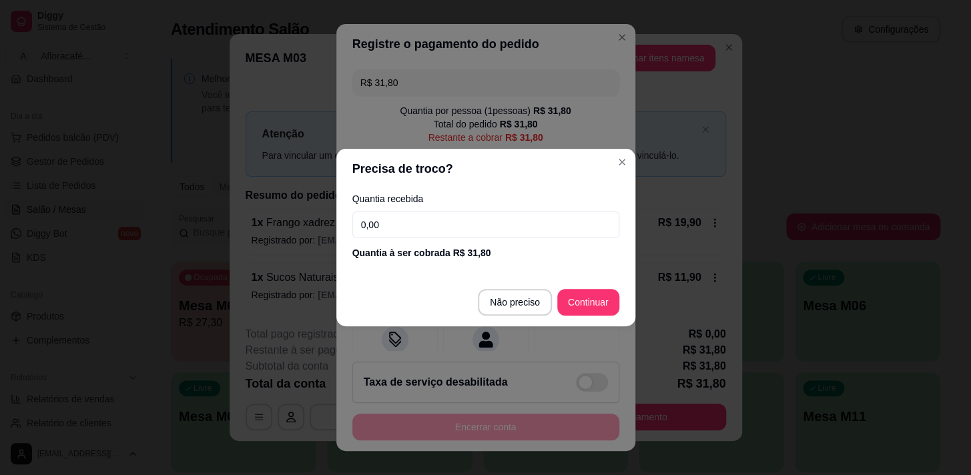
click at [440, 226] on input "0,00" at bounding box center [485, 224] width 267 height 27
type input "28,00"
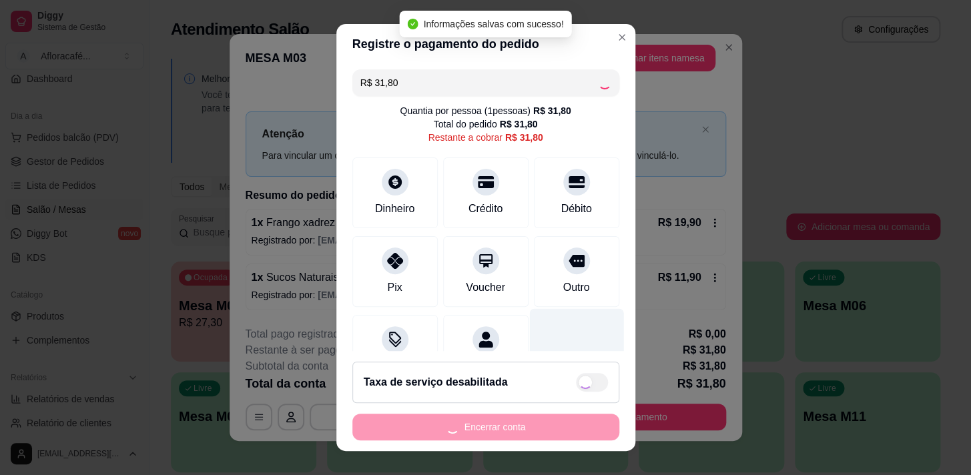
type input "R$ 0,00"
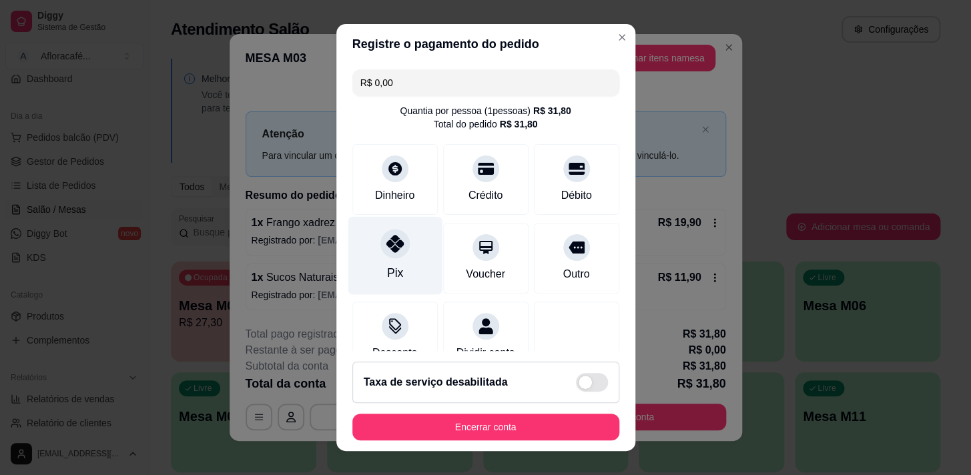
click at [374, 260] on div "Pix" at bounding box center [395, 255] width 94 height 78
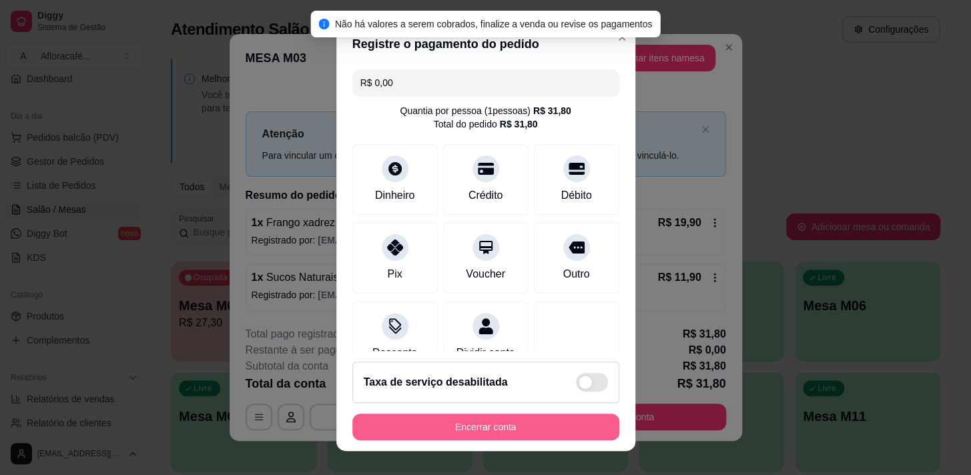
click at [519, 419] on button "Encerrar conta" at bounding box center [485, 427] width 267 height 27
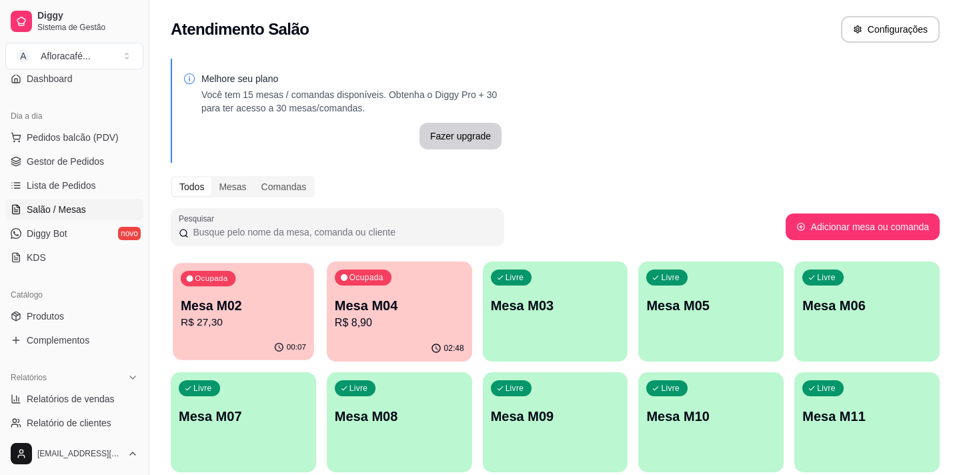
click at [241, 336] on div "00:07" at bounding box center [243, 347] width 141 height 25
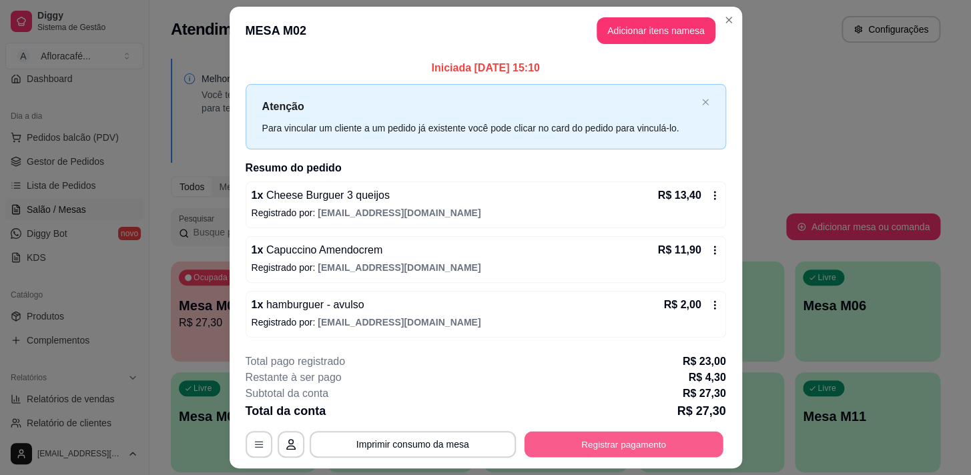
click at [612, 444] on button "Registrar pagamento" at bounding box center [623, 444] width 199 height 26
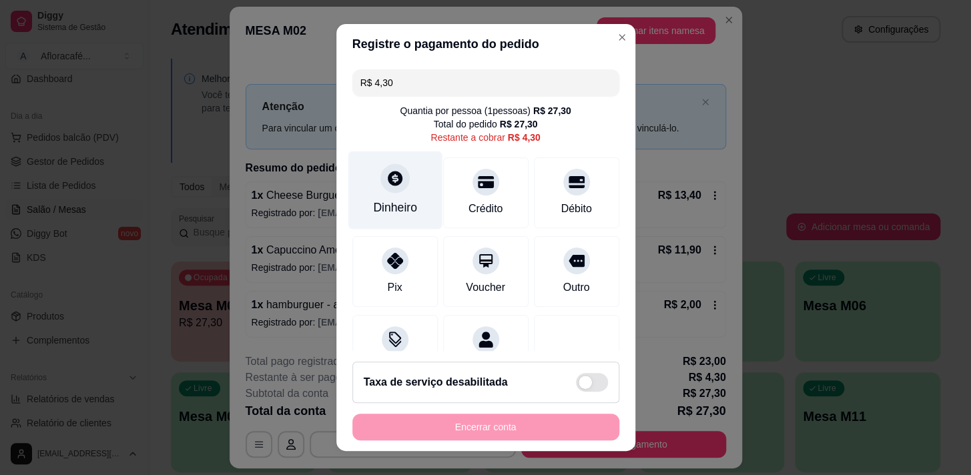
click at [393, 199] on div "Dinheiro" at bounding box center [395, 207] width 44 height 17
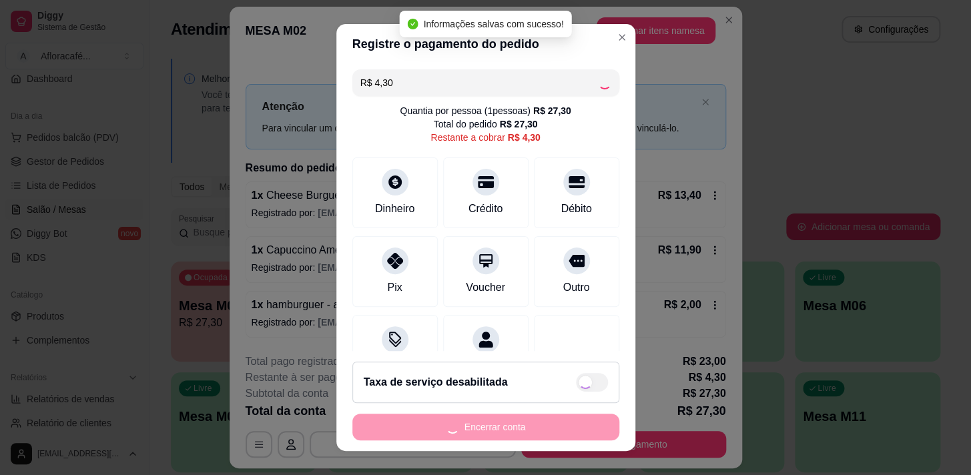
type input "R$ 0,00"
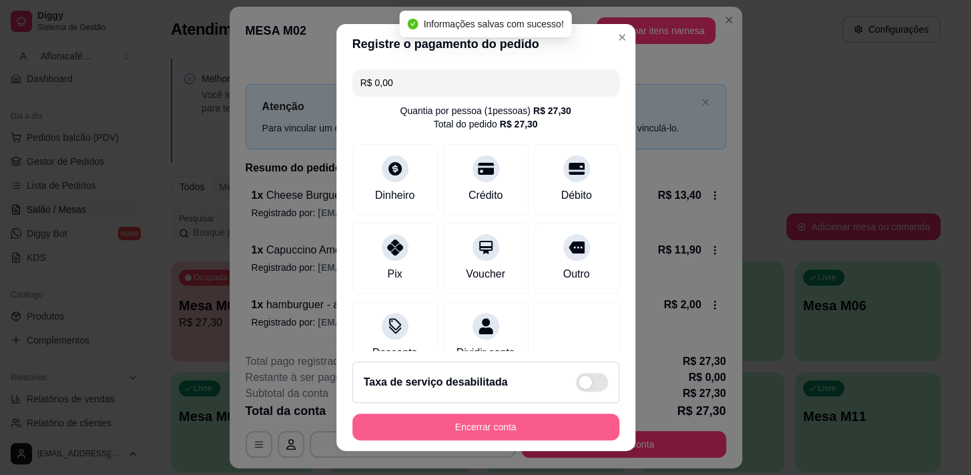
click at [460, 436] on button "Encerrar conta" at bounding box center [485, 427] width 267 height 27
